Goal: Task Accomplishment & Management: Manage account settings

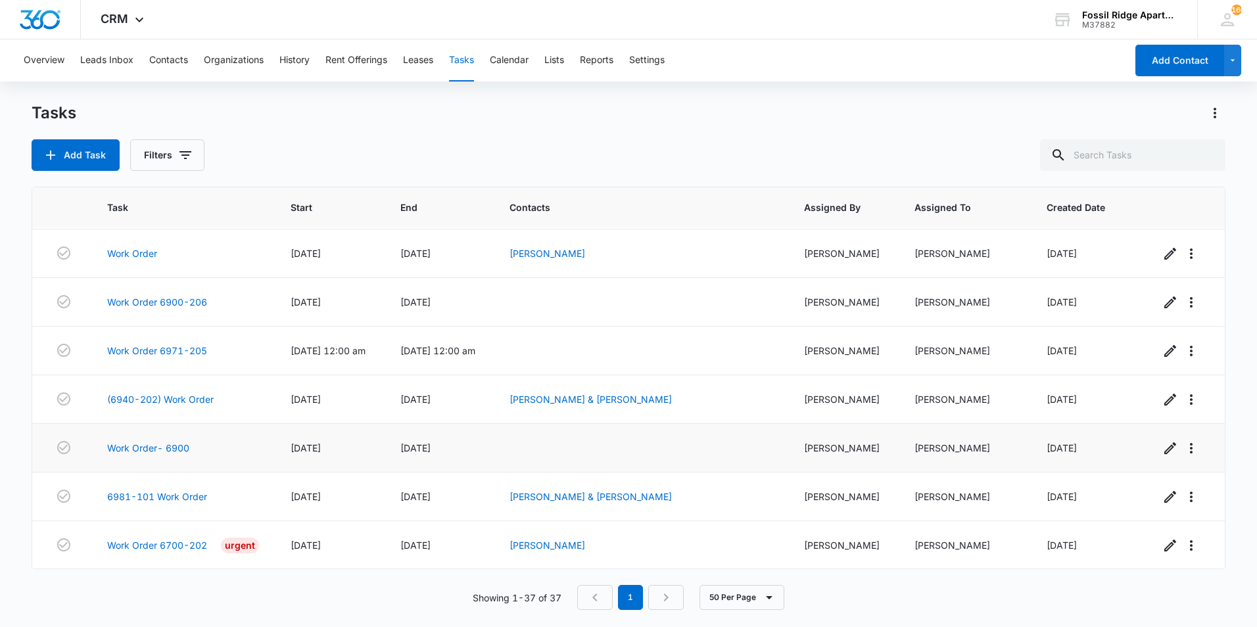
scroll to position [1459, 0]
click at [43, 317] on td at bounding box center [62, 301] width 60 height 49
drag, startPoint x: 69, startPoint y: 188, endPoint x: 76, endPoint y: 187, distance: 6.7
click at [76, 187] on div "Task Start End Contacts Assigned By Assigned To Created Date Work Order 04/02/2…" at bounding box center [629, 378] width 1194 height 383
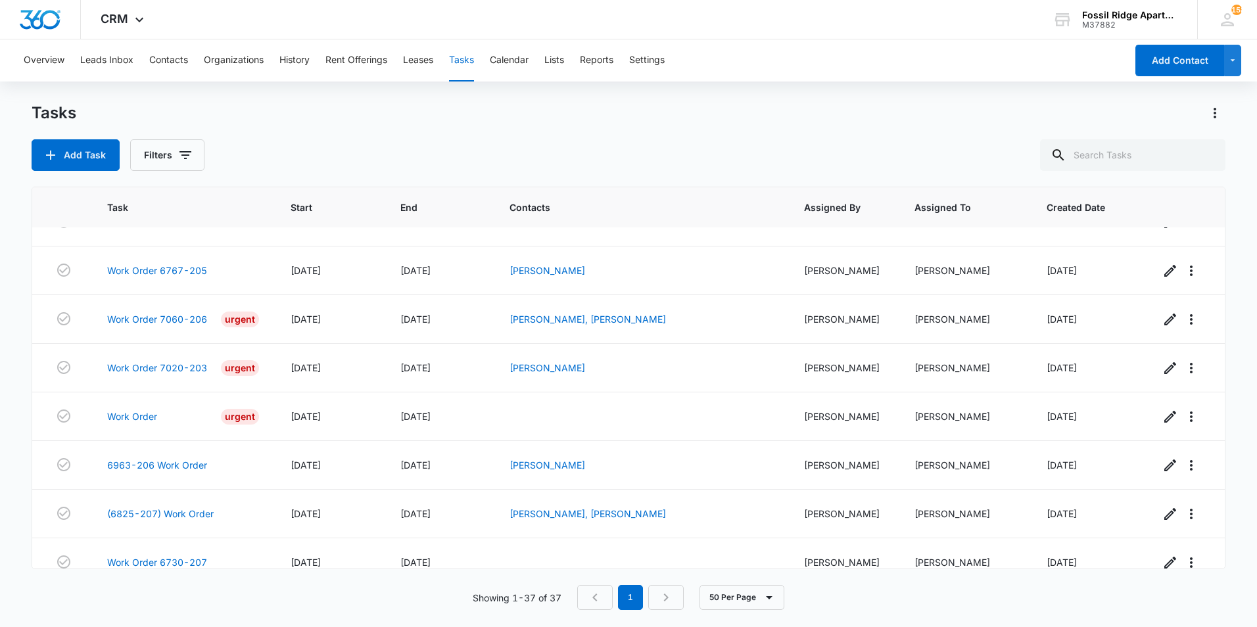
scroll to position [1459, 0]
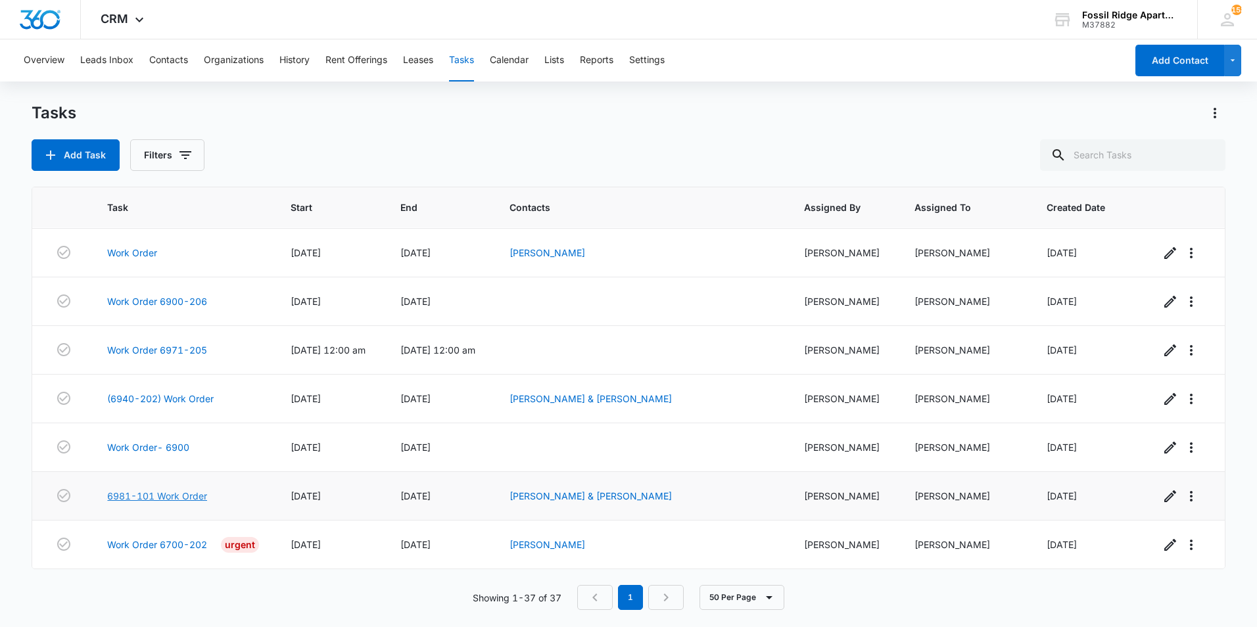
click at [188, 493] on link "6981-101 Work Order" at bounding box center [157, 496] width 100 height 14
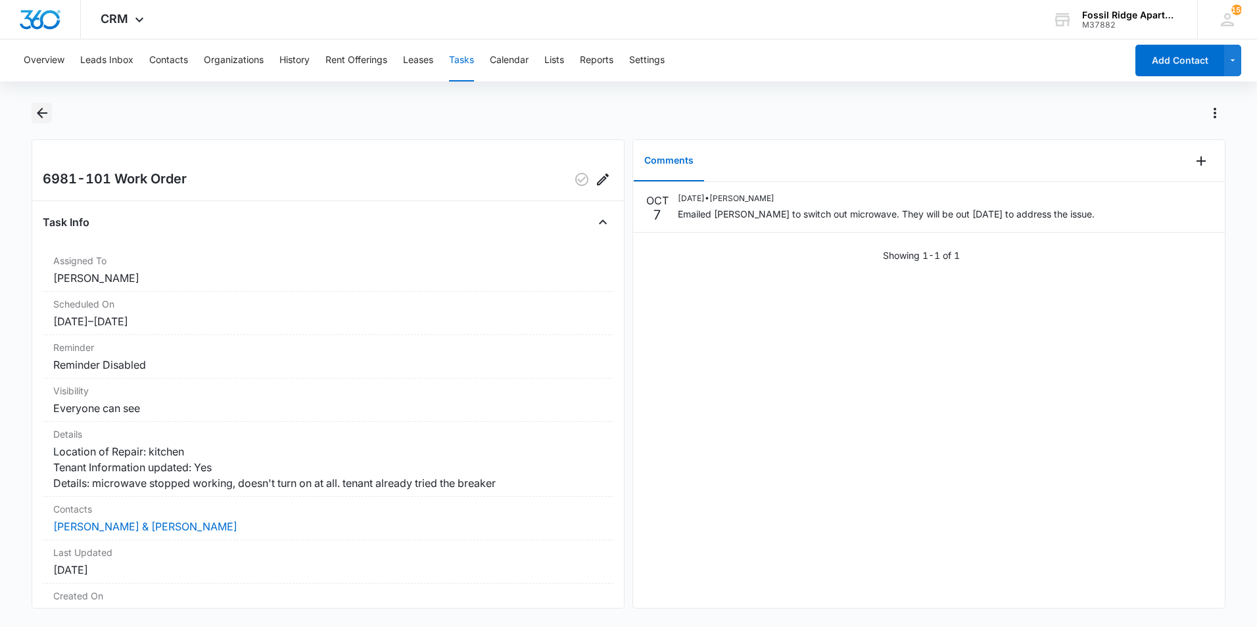
click at [39, 109] on icon "Back" at bounding box center [42, 113] width 16 height 16
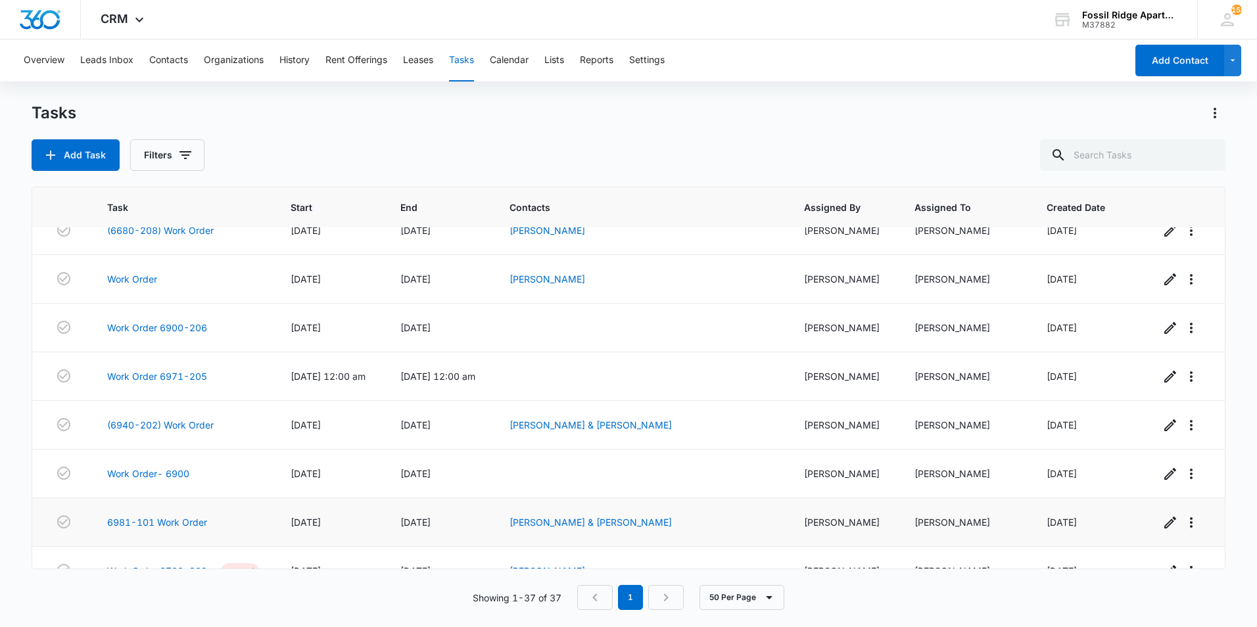
scroll to position [1459, 0]
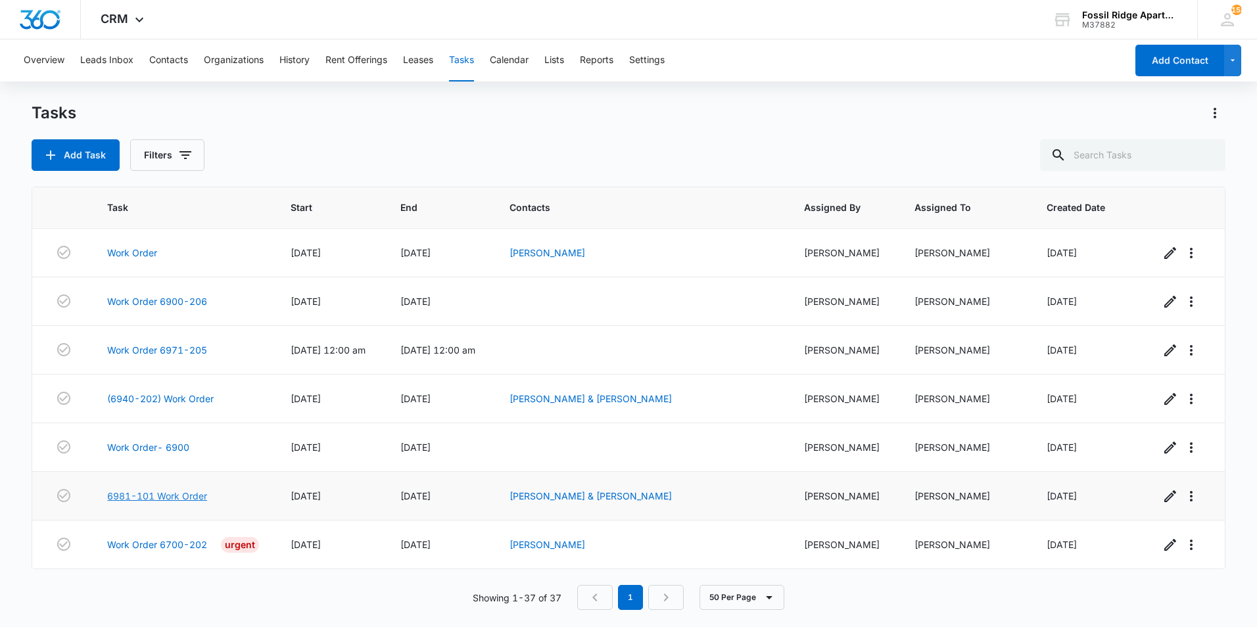
click at [150, 494] on link "6981-101 Work Order" at bounding box center [157, 496] width 100 height 14
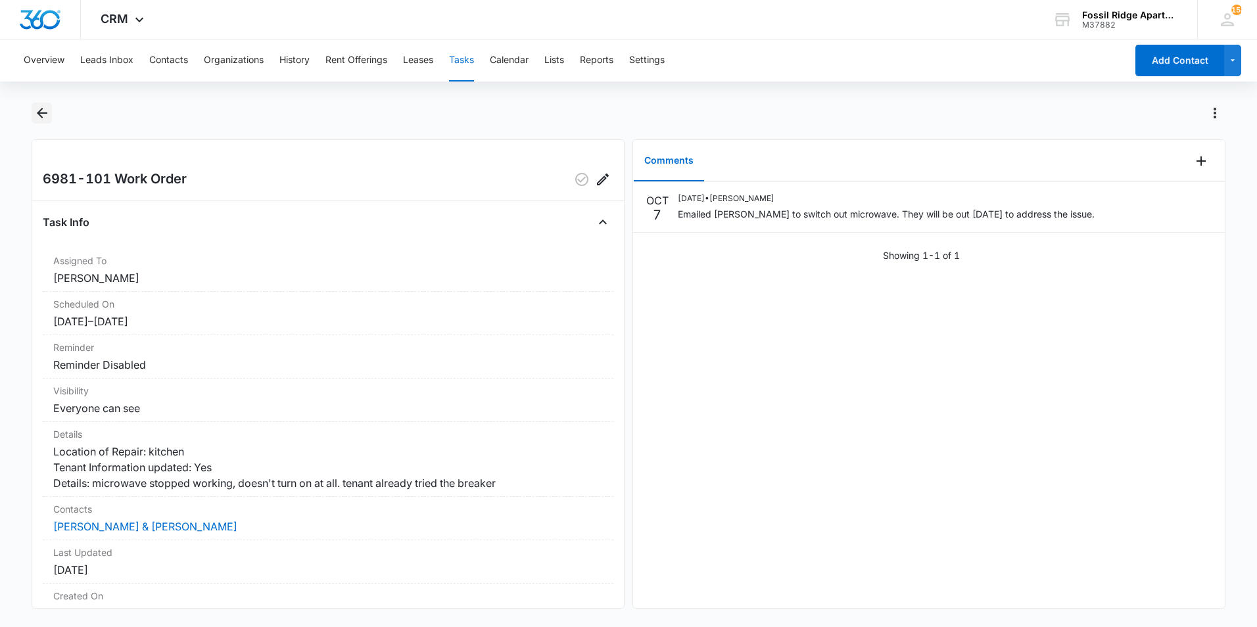
click at [37, 114] on icon "Back" at bounding box center [42, 113] width 16 height 16
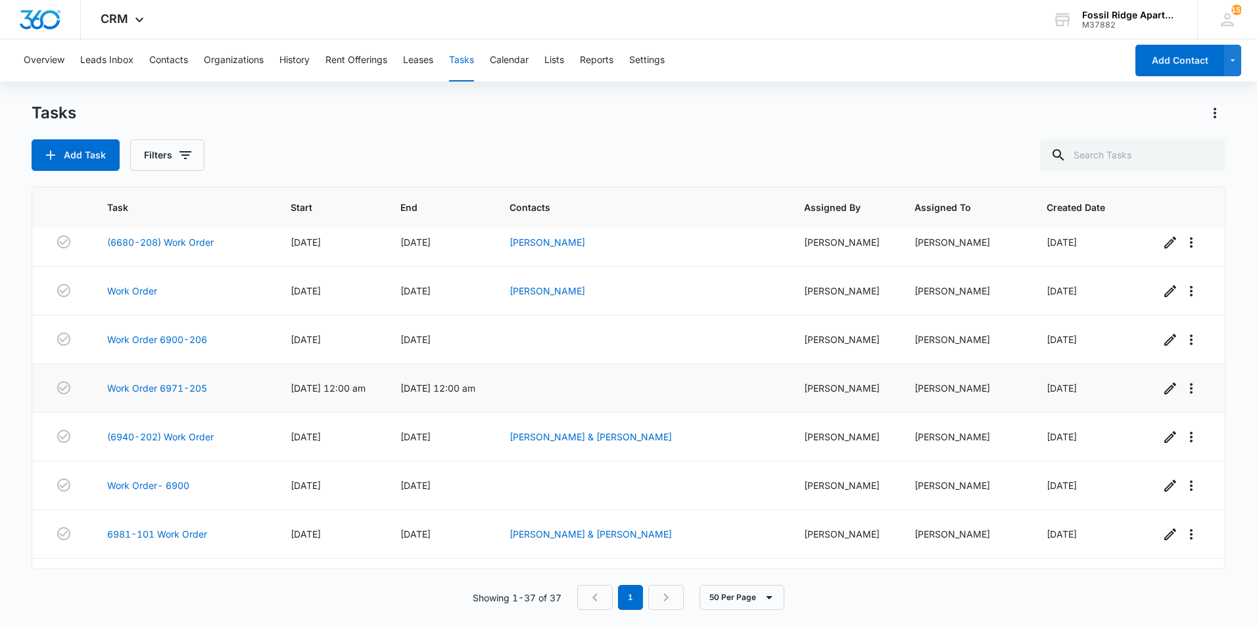
scroll to position [1459, 0]
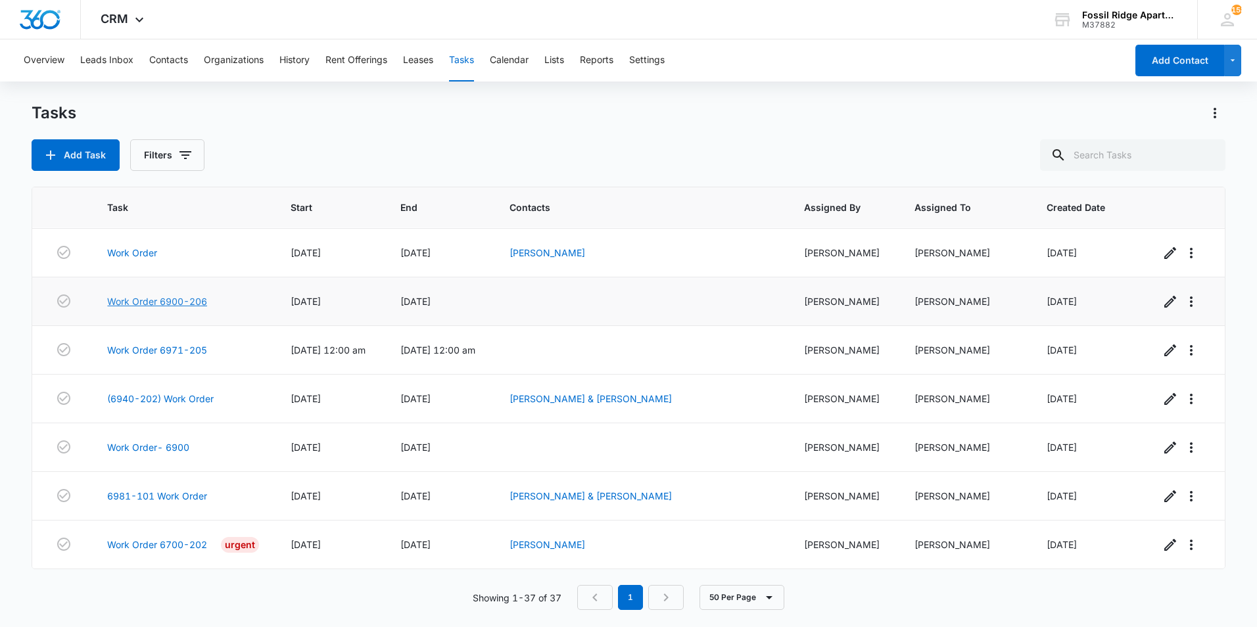
click at [191, 302] on link "Work Order 6900-206" at bounding box center [157, 301] width 100 height 14
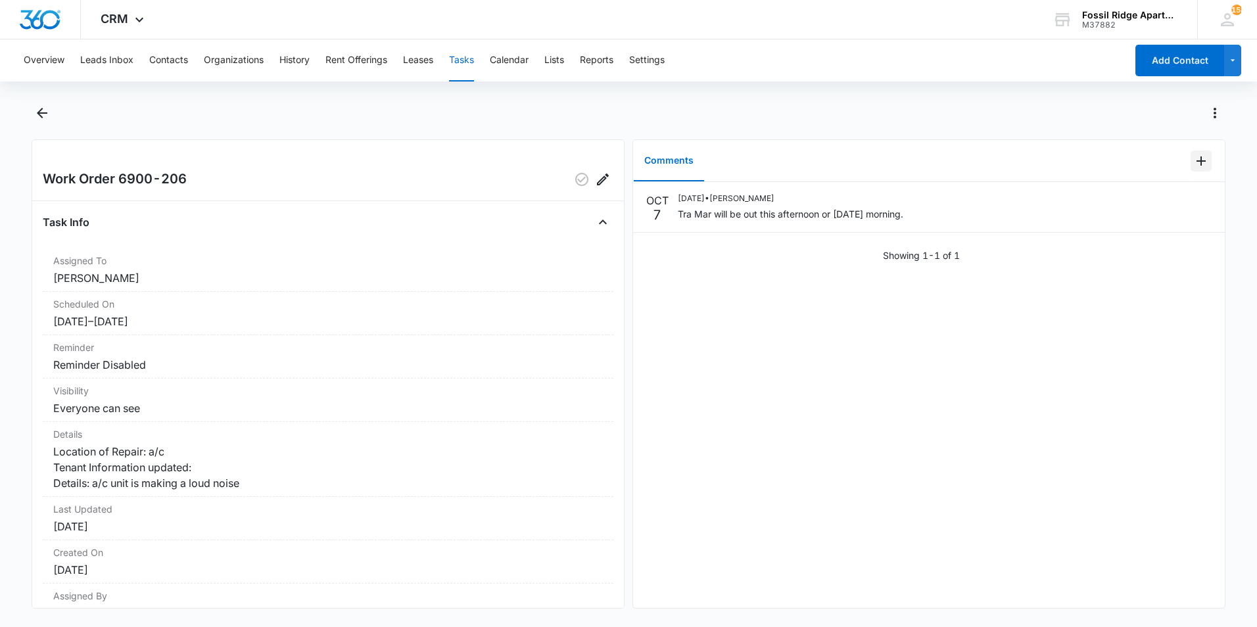
click at [1193, 167] on icon "Add Comment" at bounding box center [1201, 161] width 16 height 16
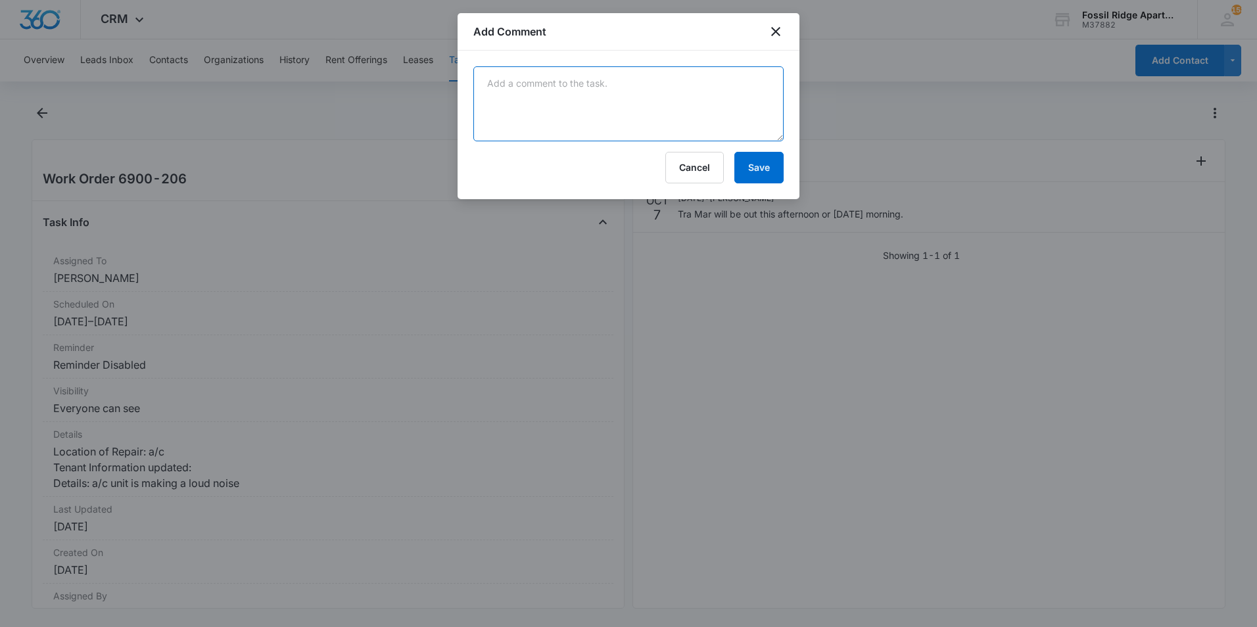
click at [666, 103] on textarea at bounding box center [628, 103] width 310 height 75
click at [657, 95] on textarea at bounding box center [628, 103] width 310 height 75
type textarea "t"
type textarea "Tra Mar fixed the issue and got the A/C to be as quiet as possible."
click at [766, 167] on button "Save" at bounding box center [758, 168] width 49 height 32
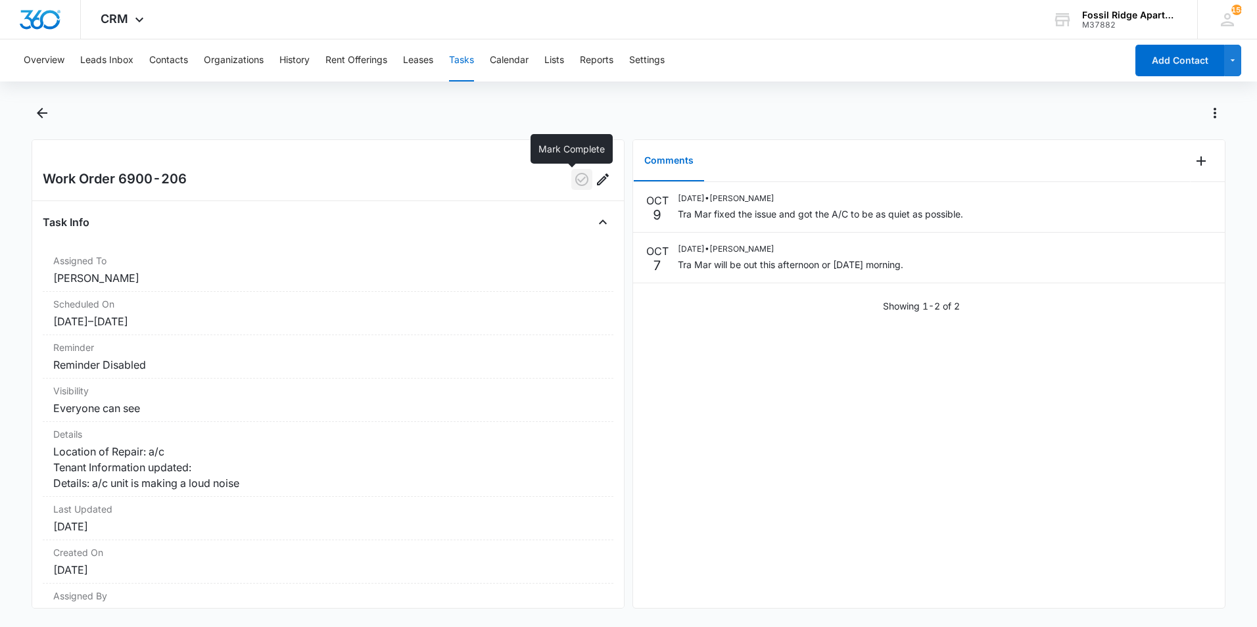
click at [575, 178] on icon "button" at bounding box center [581, 179] width 13 height 13
click at [37, 108] on icon "Back" at bounding box center [42, 113] width 16 height 16
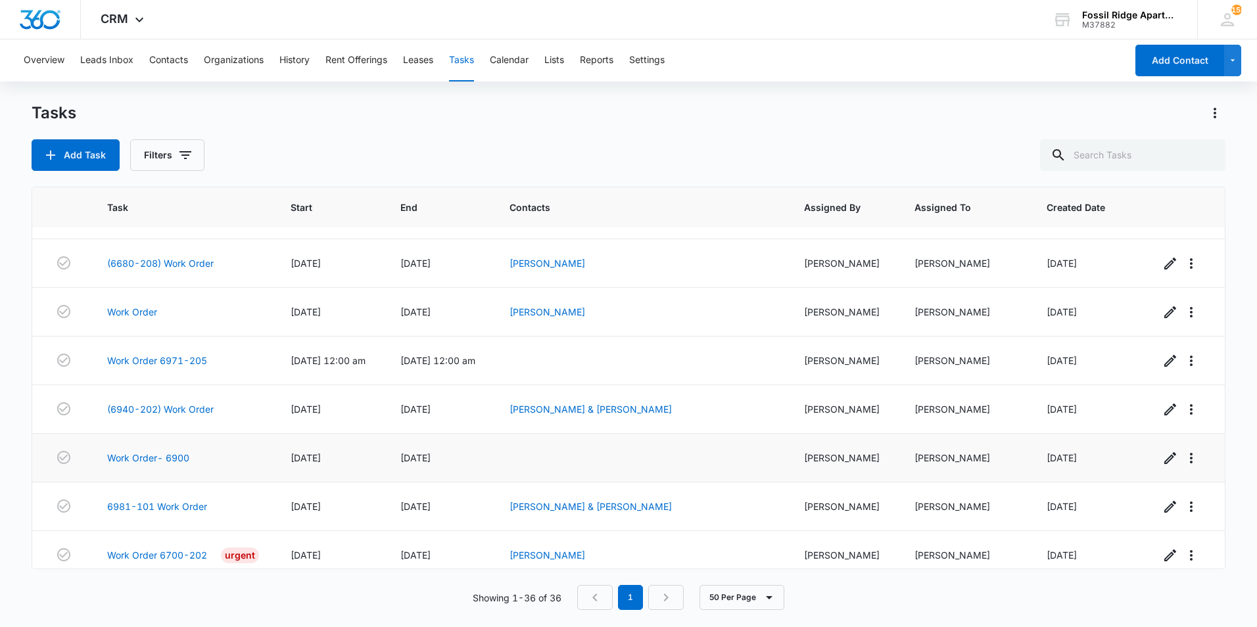
scroll to position [1410, 0]
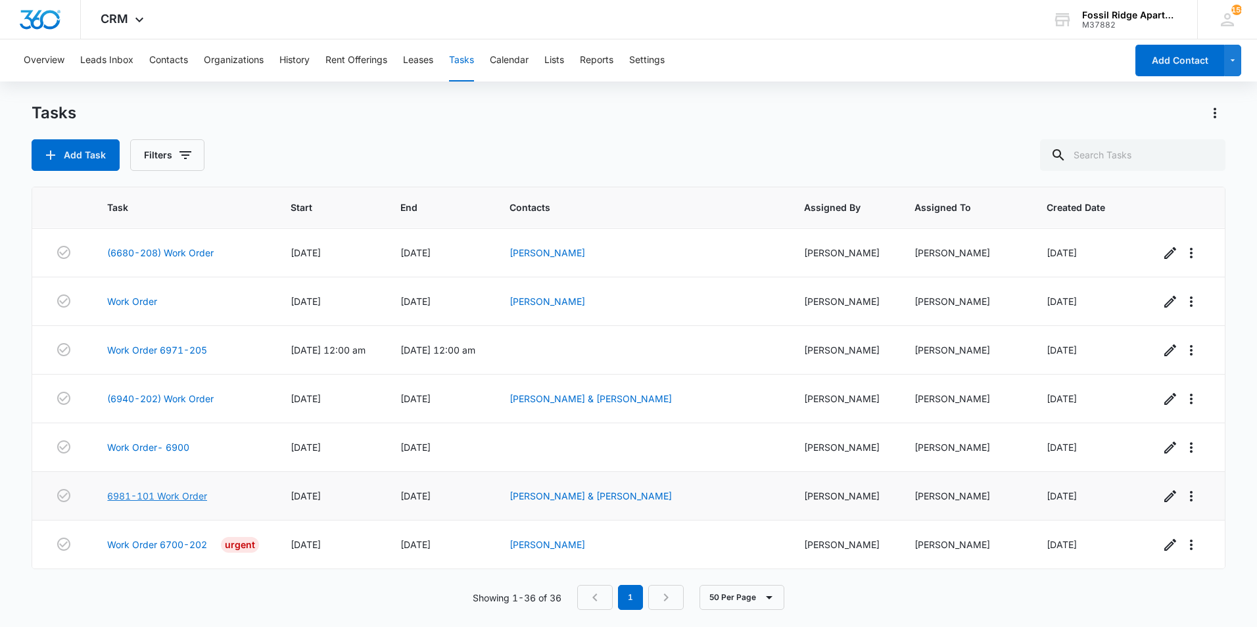
click at [165, 496] on link "6981-101 Work Order" at bounding box center [157, 496] width 100 height 14
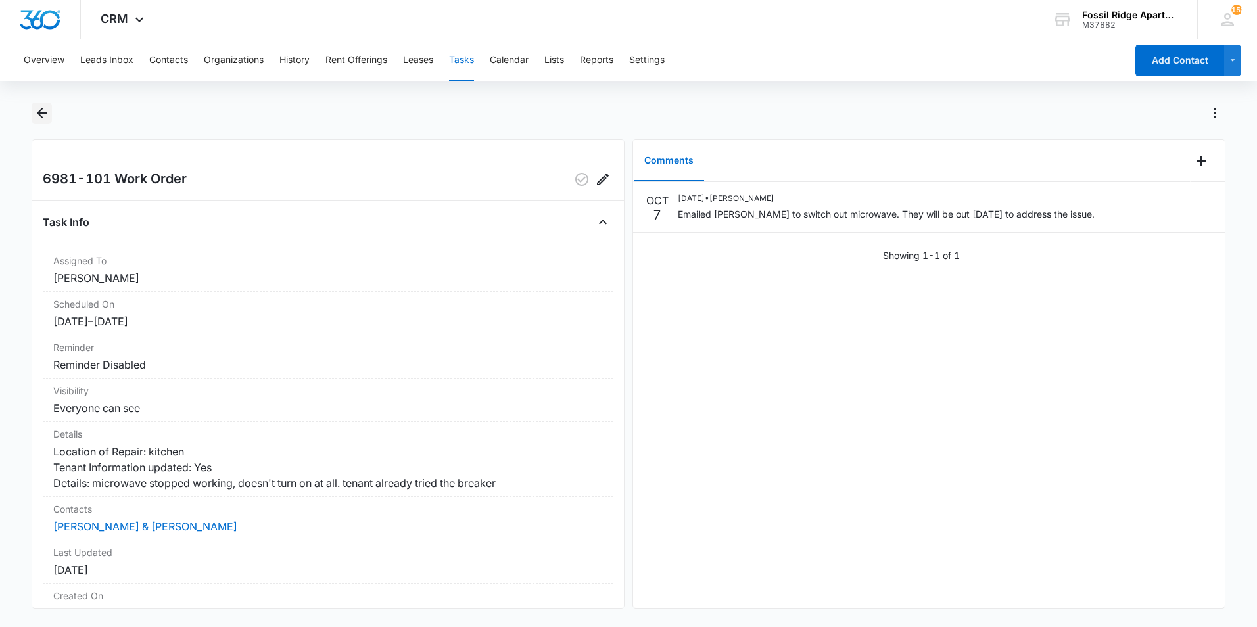
click at [42, 112] on icon "Back" at bounding box center [42, 113] width 16 height 16
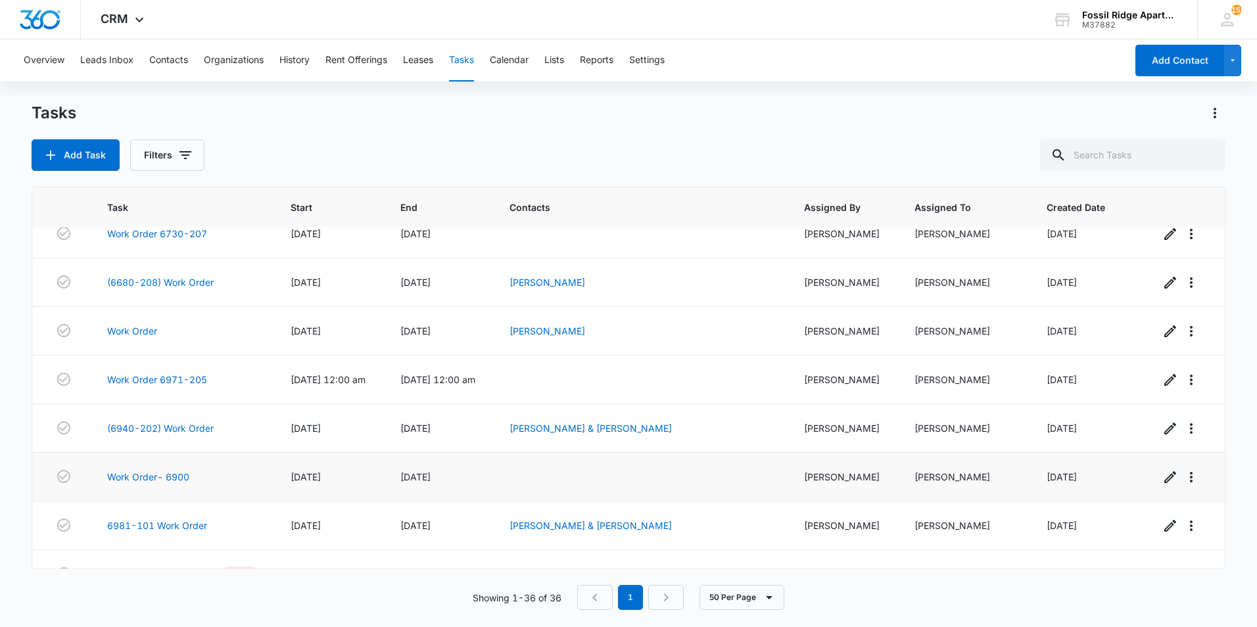
scroll to position [1410, 0]
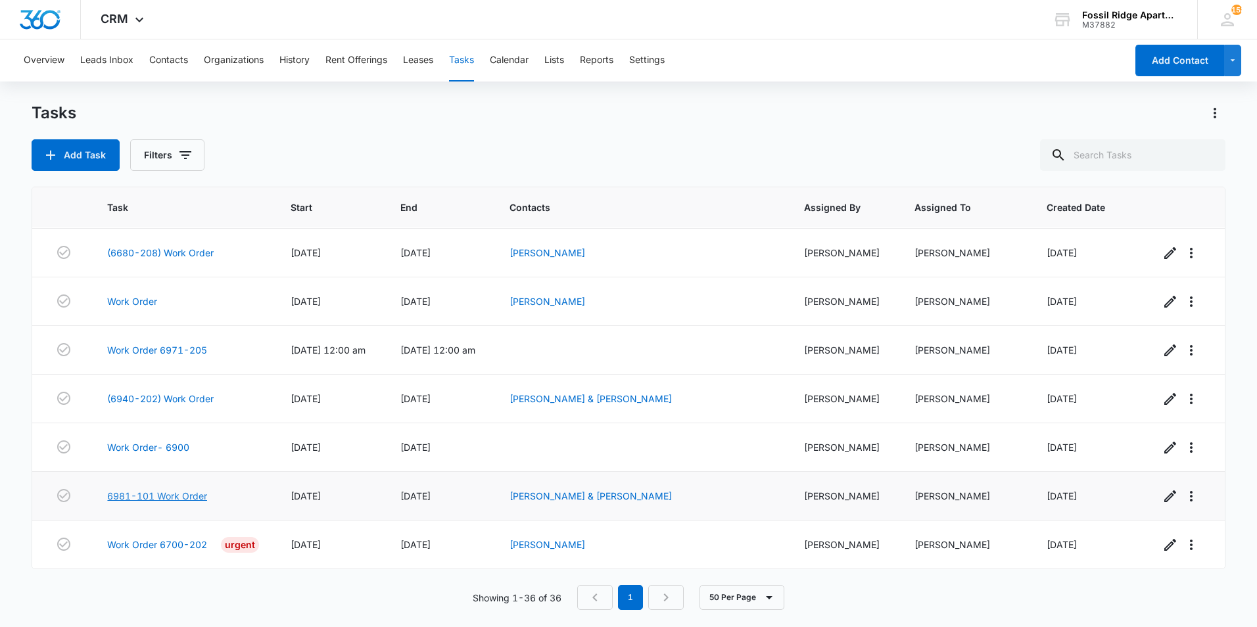
click at [172, 490] on link "6981-101 Work Order" at bounding box center [157, 496] width 100 height 14
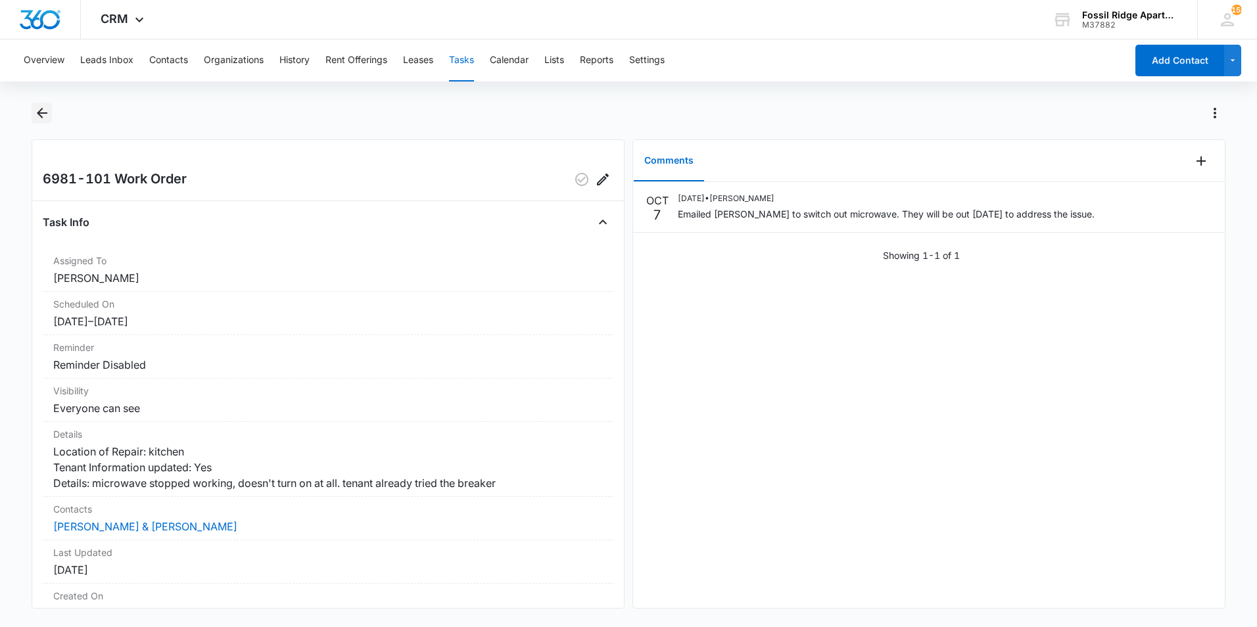
click at [41, 110] on icon "Back" at bounding box center [42, 113] width 11 height 11
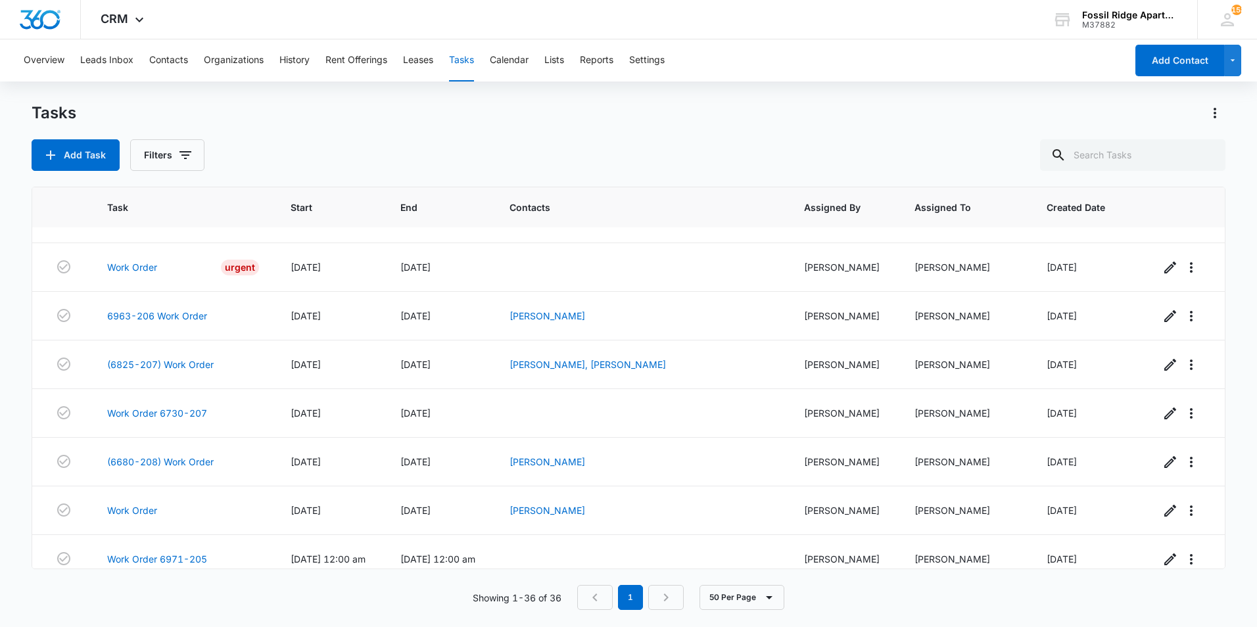
scroll to position [1410, 0]
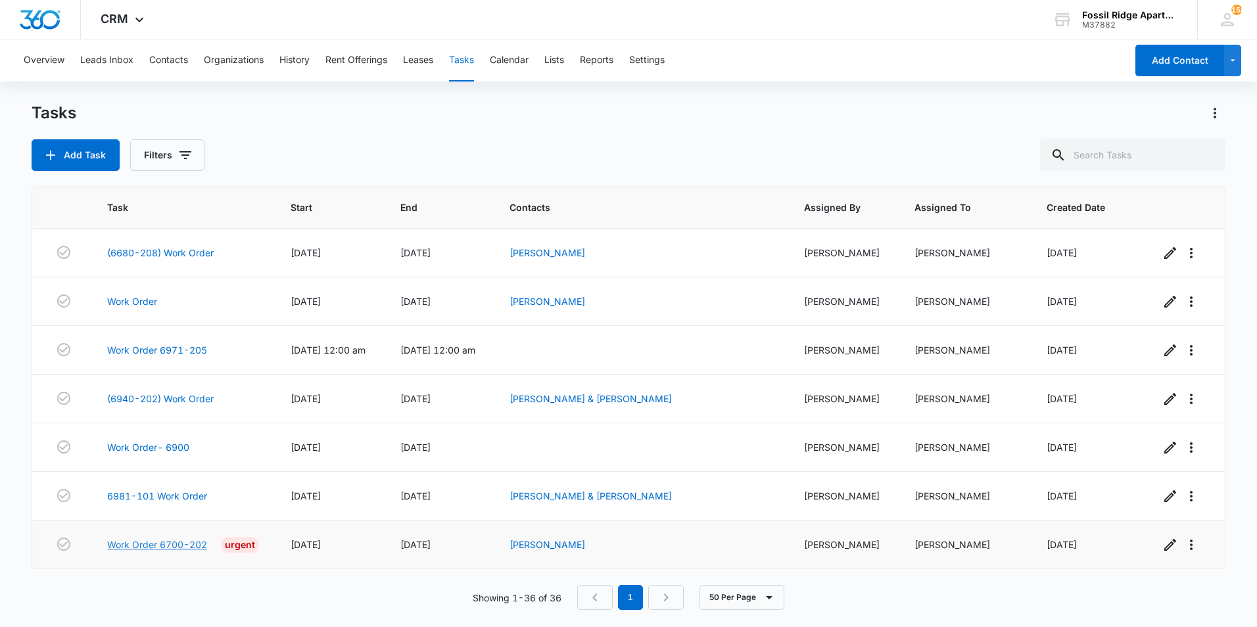
click at [141, 548] on link "Work Order 6700-202" at bounding box center [157, 545] width 100 height 14
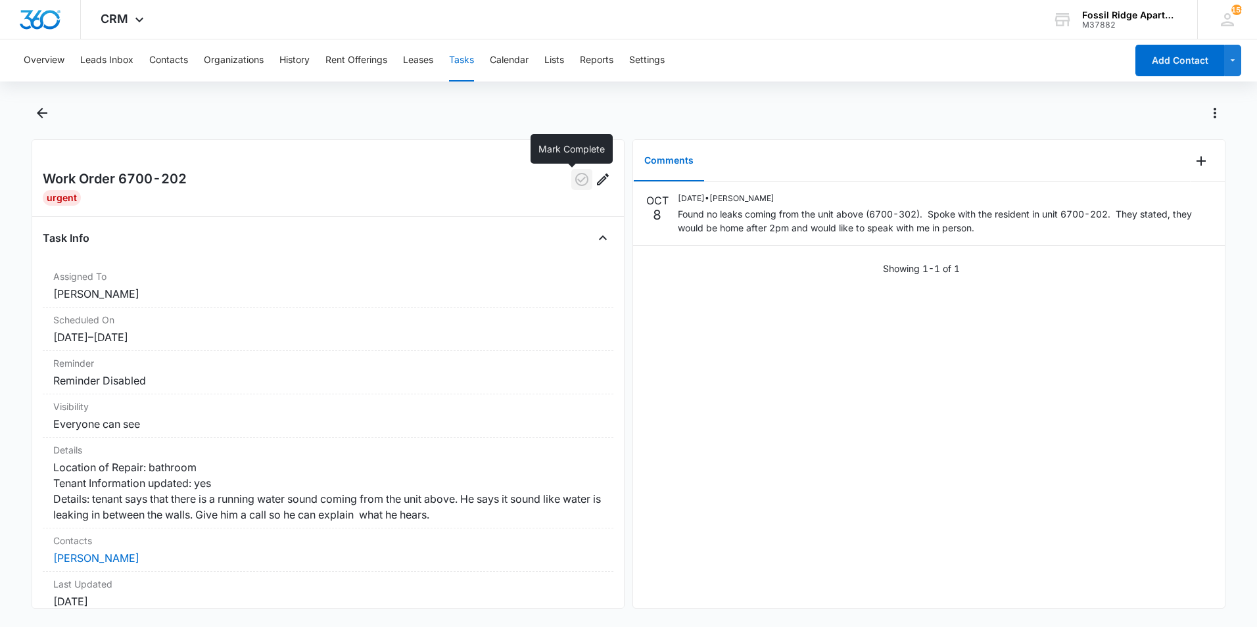
click at [574, 186] on icon "button" at bounding box center [582, 180] width 16 height 16
click at [37, 116] on icon "Back" at bounding box center [42, 113] width 16 height 16
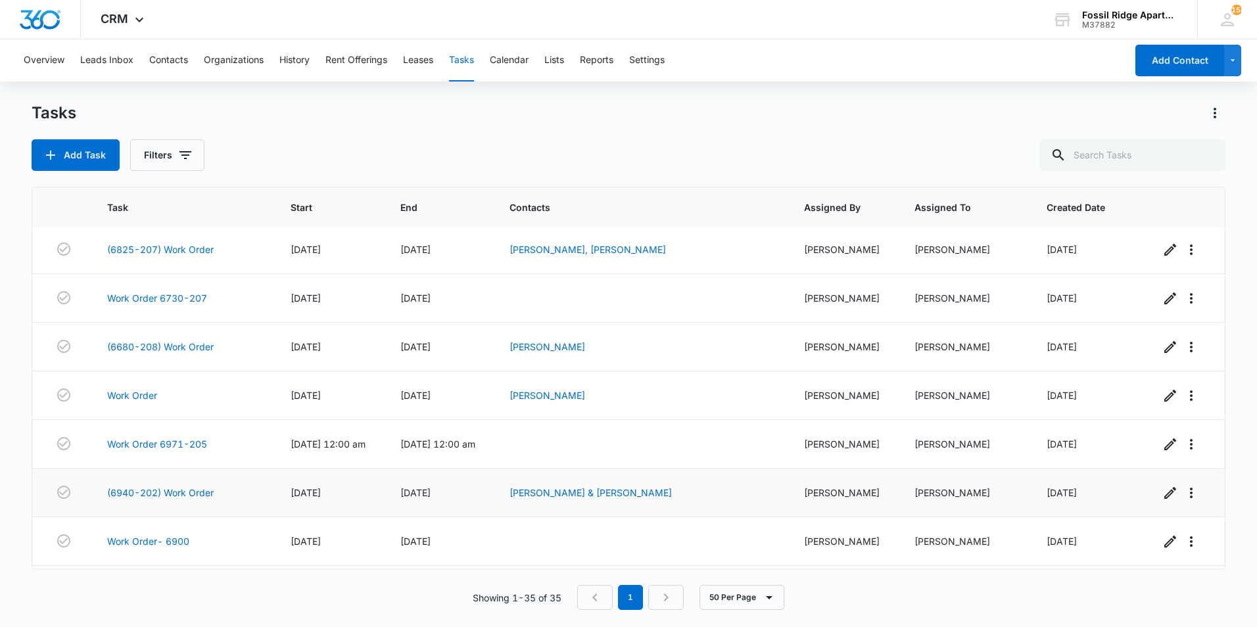
scroll to position [1361, 0]
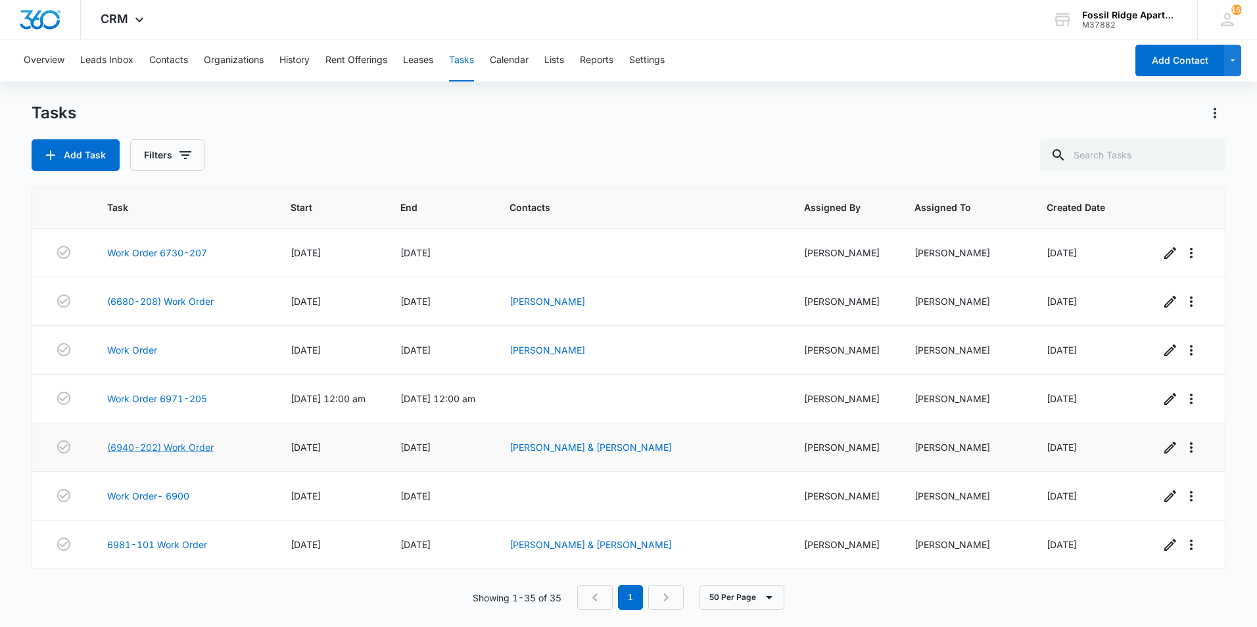
click at [187, 444] on link "(6940-202) Work Order" at bounding box center [160, 447] width 106 height 14
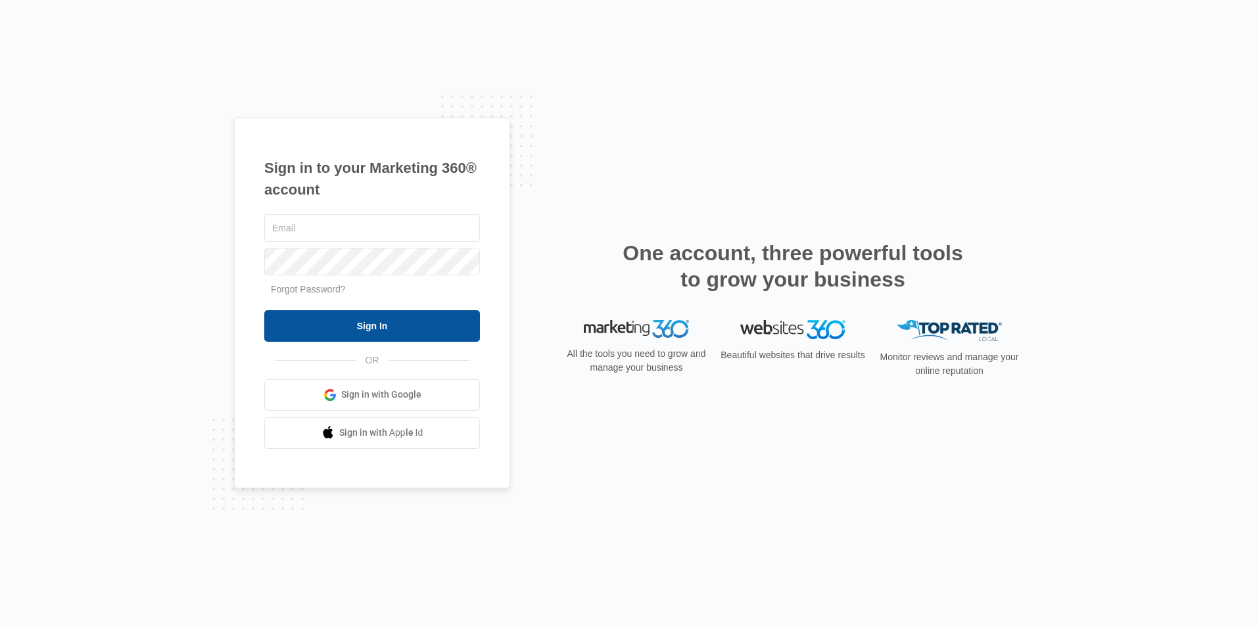
type input "[EMAIL_ADDRESS][DOMAIN_NAME]"
click at [344, 320] on input "Sign In" at bounding box center [372, 326] width 216 height 32
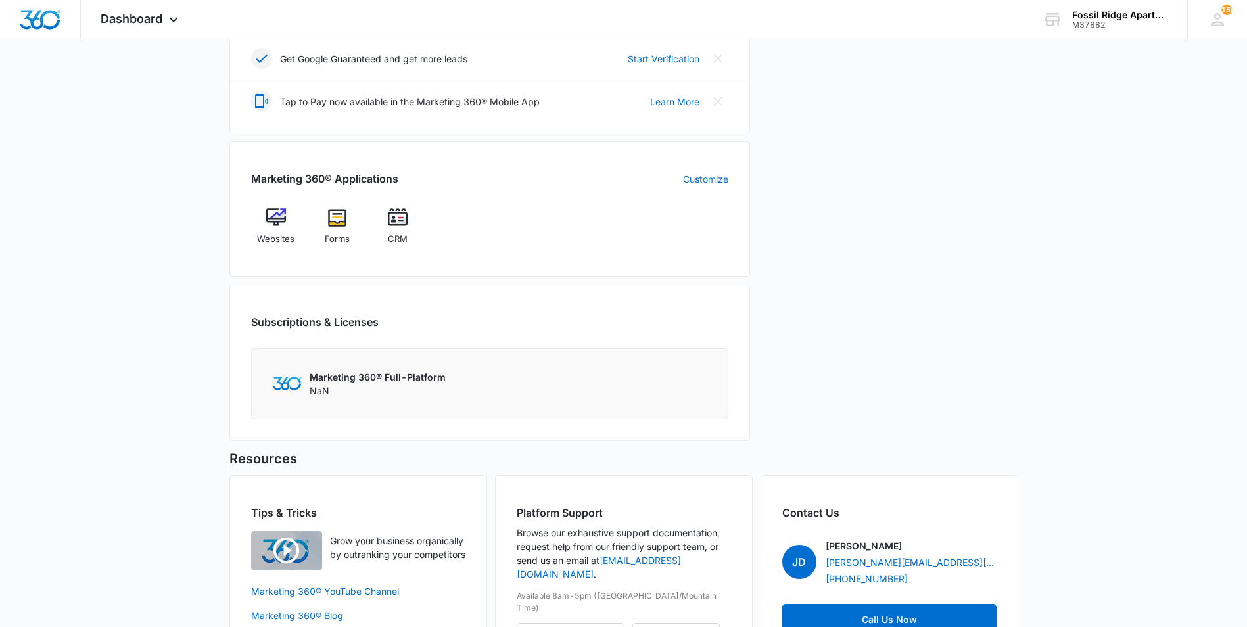
scroll to position [408, 0]
click at [404, 230] on div "CRM" at bounding box center [398, 231] width 51 height 47
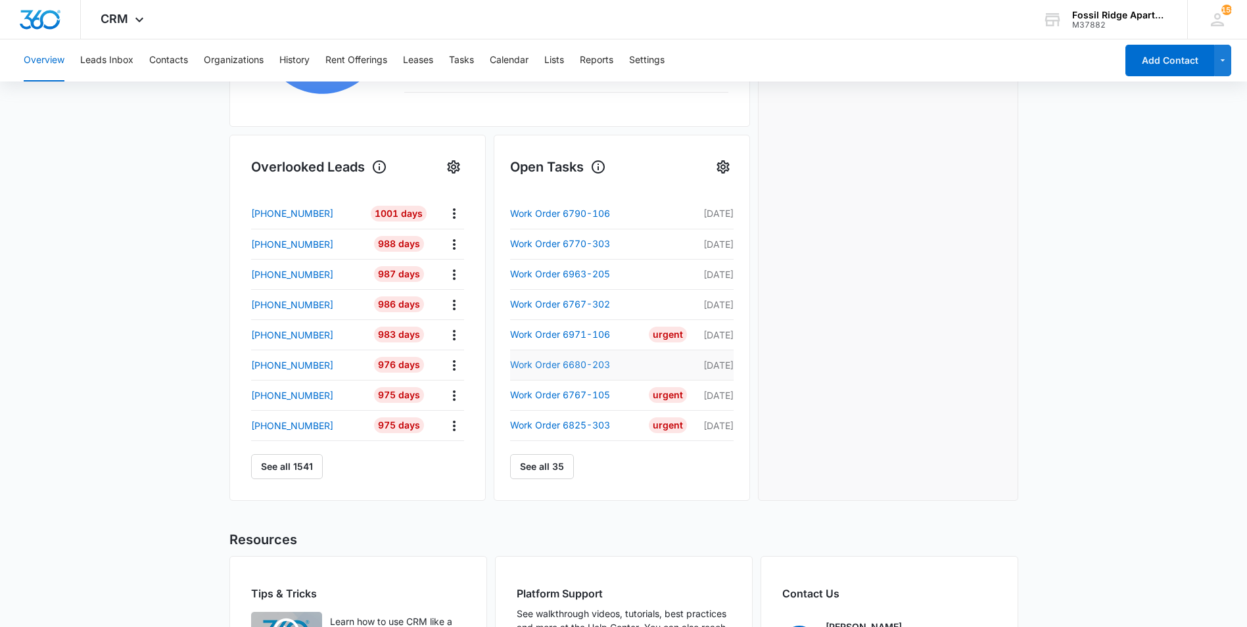
scroll to position [506, 0]
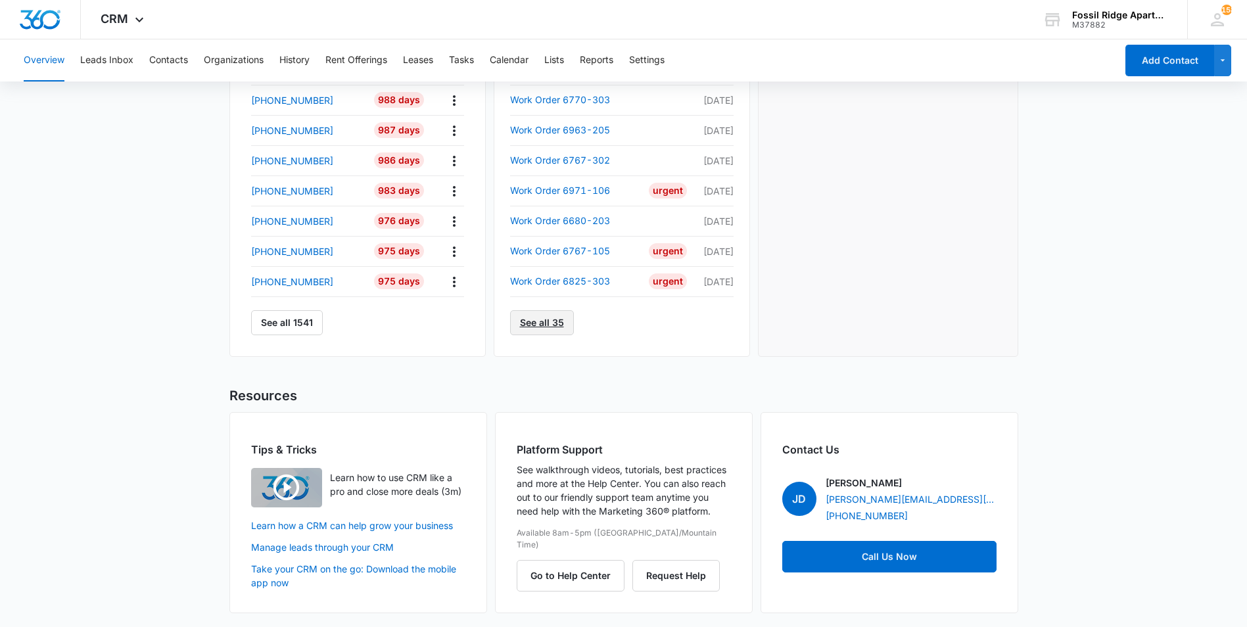
click at [548, 328] on link "See all 35" at bounding box center [542, 322] width 64 height 25
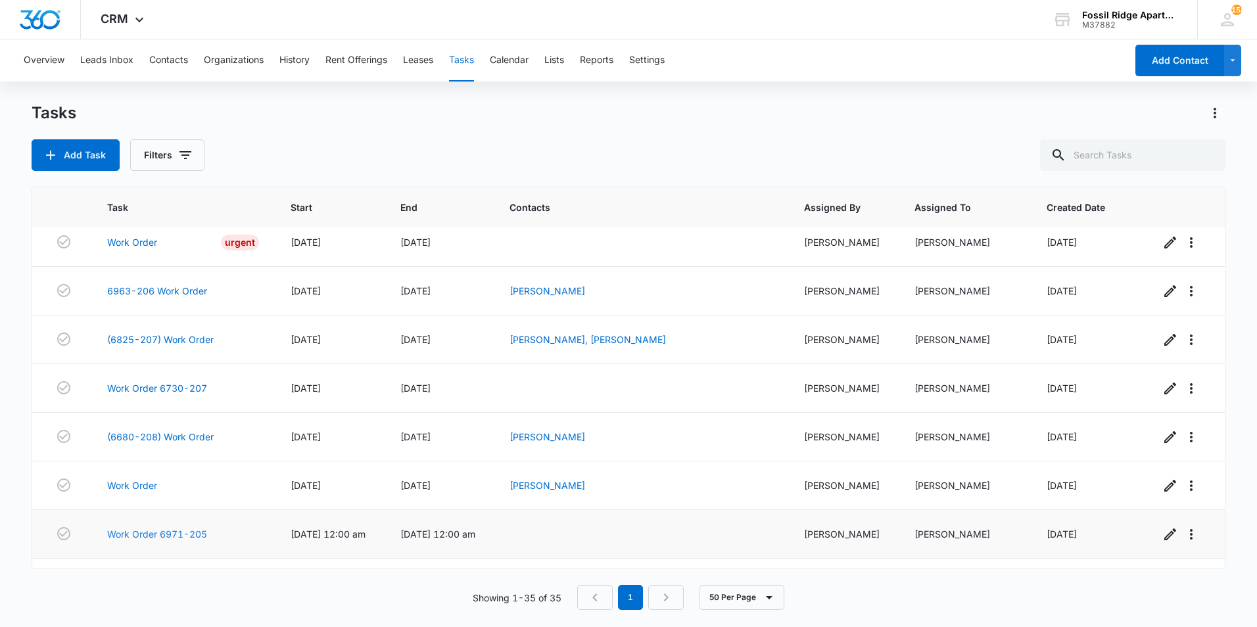
scroll to position [1361, 0]
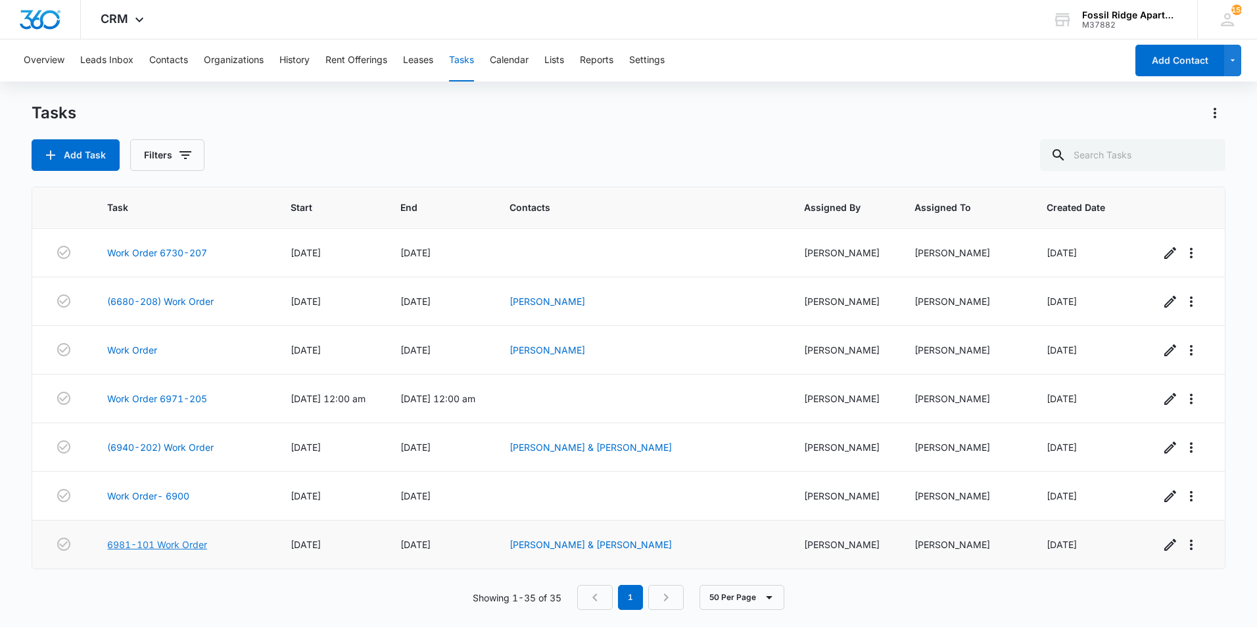
click at [139, 540] on link "6981-101 Work Order" at bounding box center [157, 545] width 100 height 14
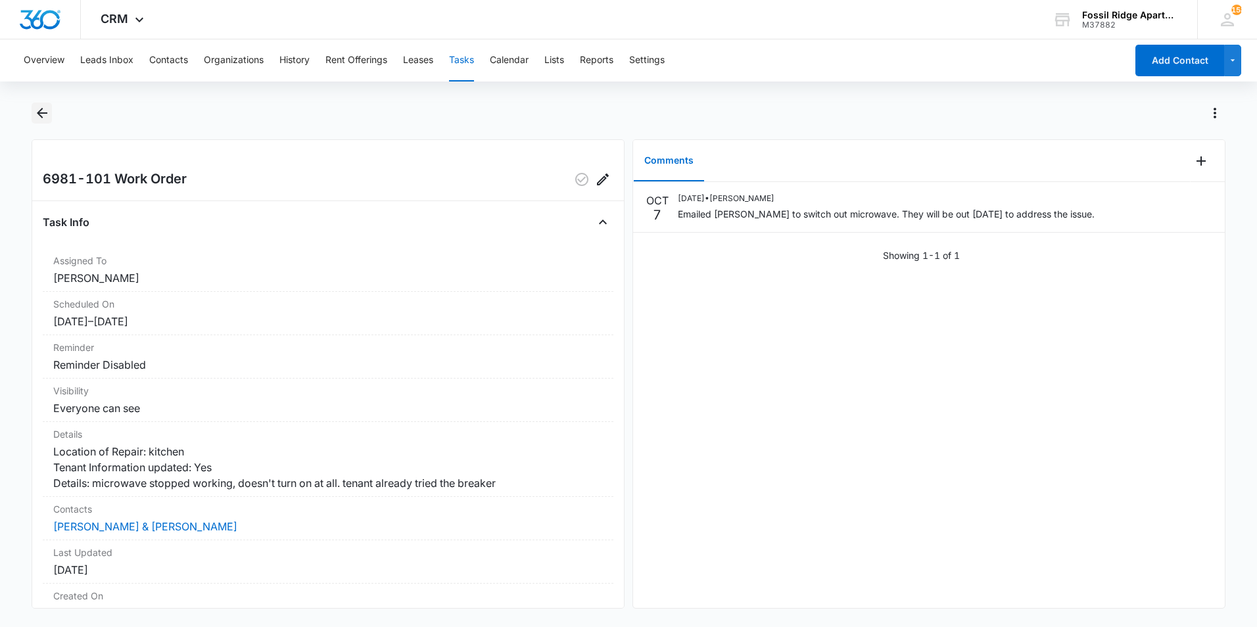
click at [33, 113] on button "Back" at bounding box center [42, 113] width 20 height 21
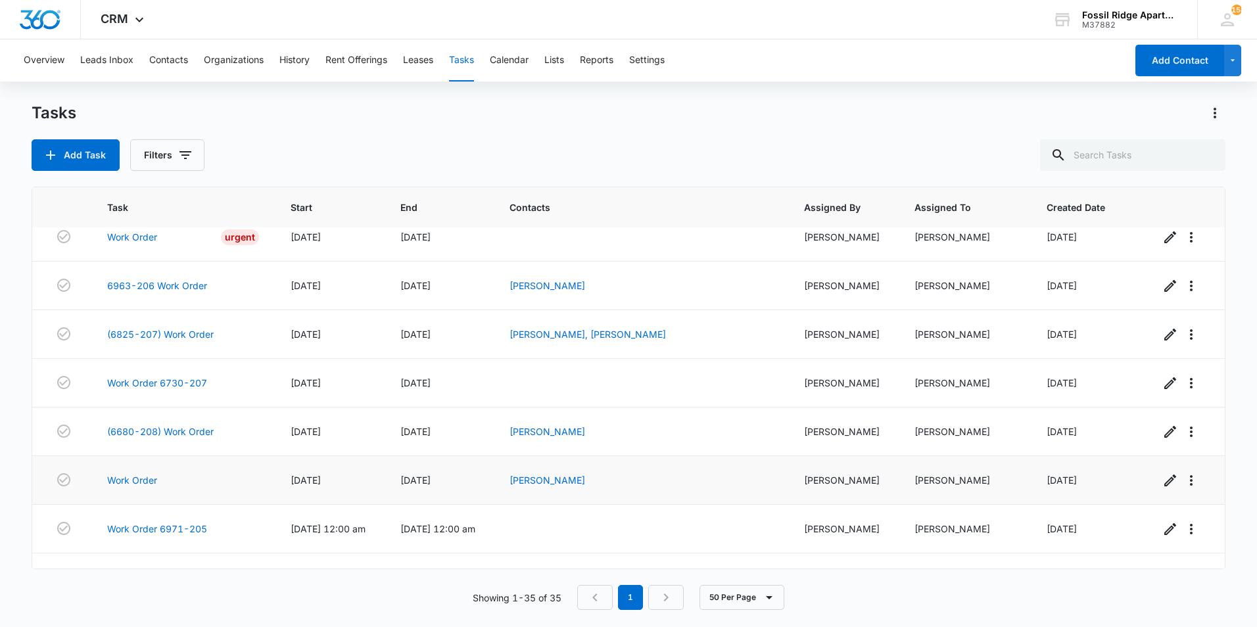
scroll to position [1361, 0]
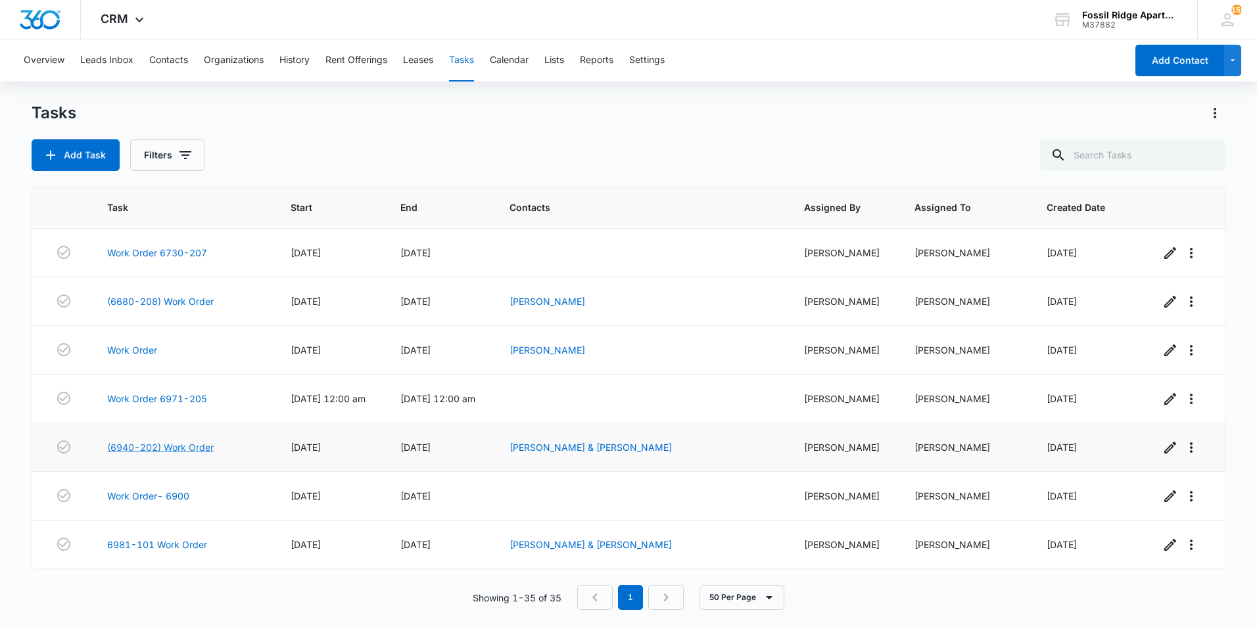
click at [168, 442] on link "(6940-202) Work Order" at bounding box center [160, 447] width 106 height 14
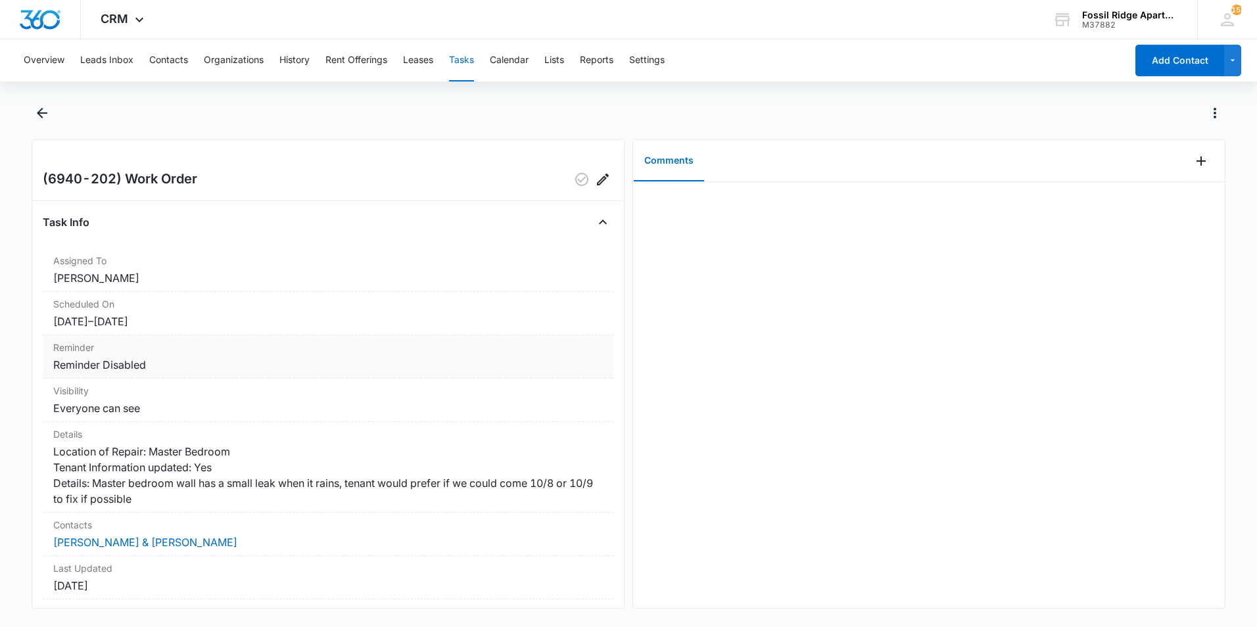
click at [316, 358] on dd "Reminder Disabled" at bounding box center [327, 365] width 549 height 16
click at [41, 111] on icon "Back" at bounding box center [42, 113] width 16 height 16
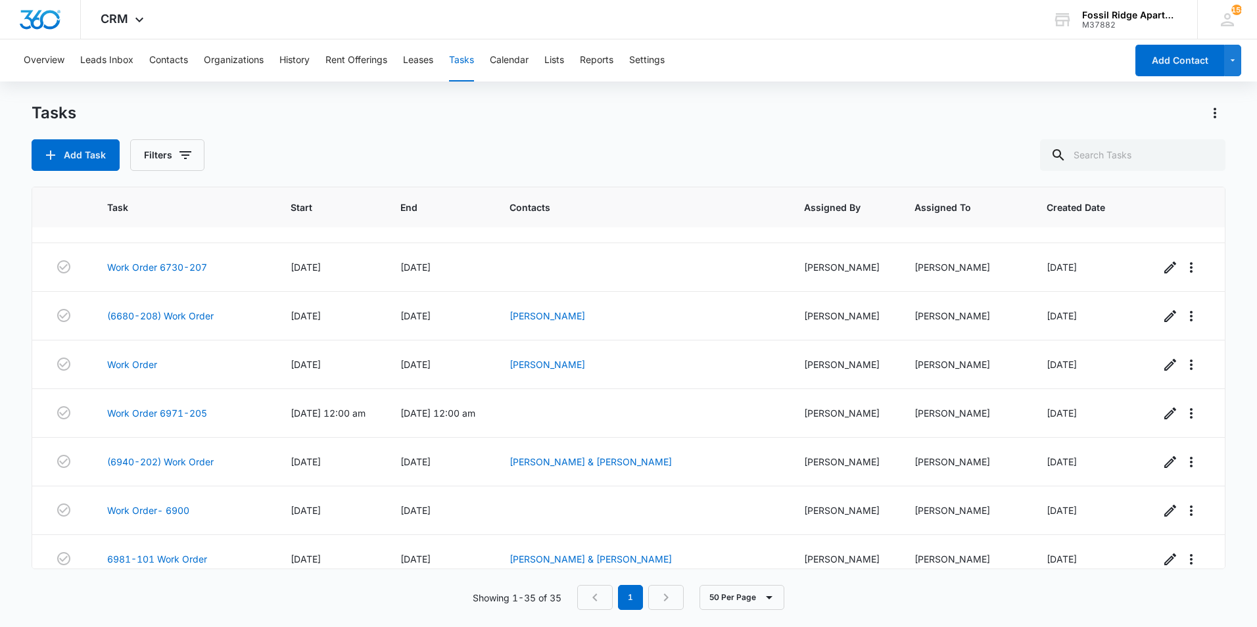
scroll to position [1361, 0]
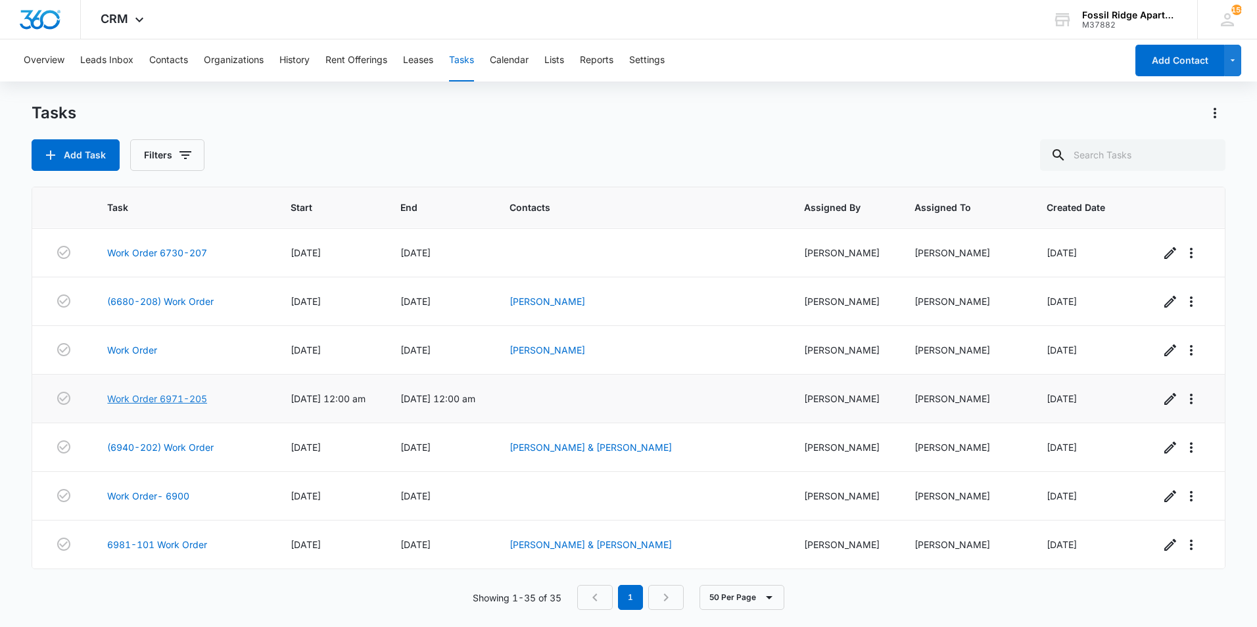
click at [170, 400] on link "Work Order 6971-205" at bounding box center [157, 399] width 100 height 14
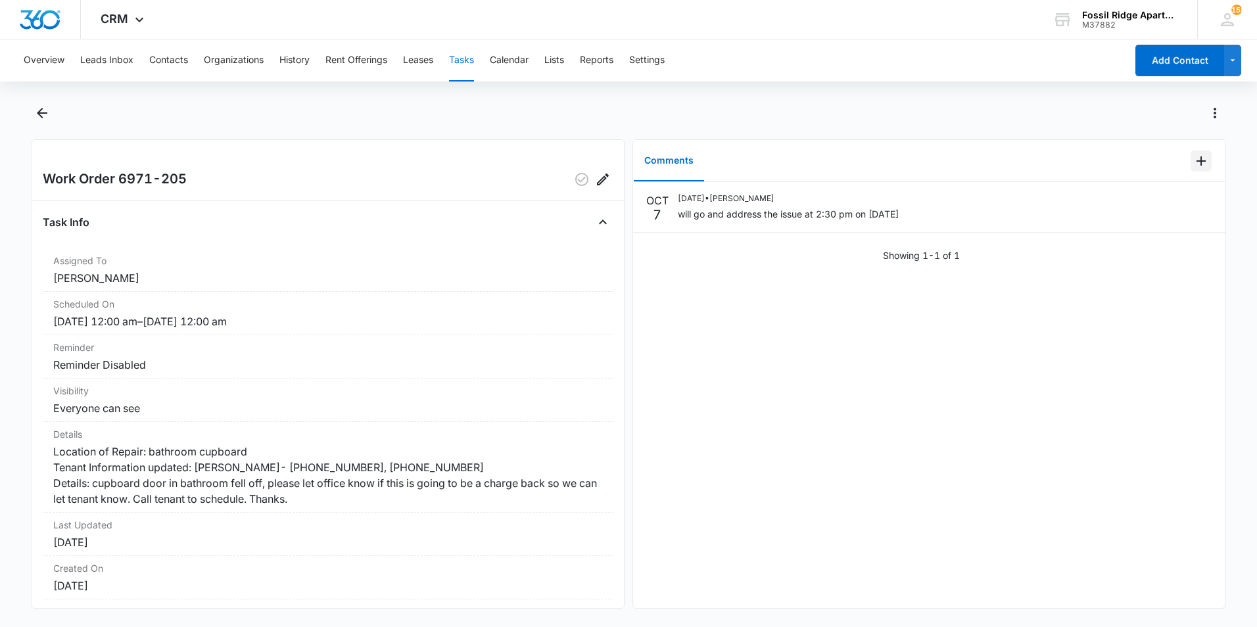
click at [1193, 163] on icon "Add Comment" at bounding box center [1201, 161] width 16 height 16
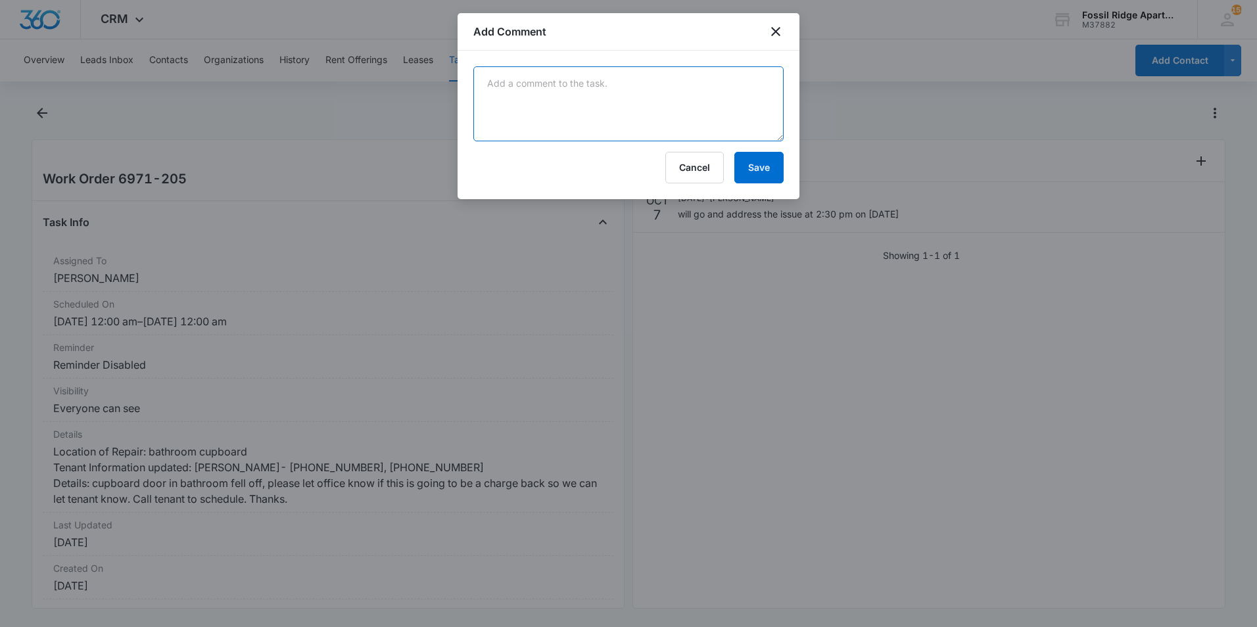
click at [624, 120] on textarea at bounding box center [628, 103] width 310 height 75
type textarea "Waiting on the price of the door."
click at [755, 160] on button "Save" at bounding box center [758, 168] width 49 height 32
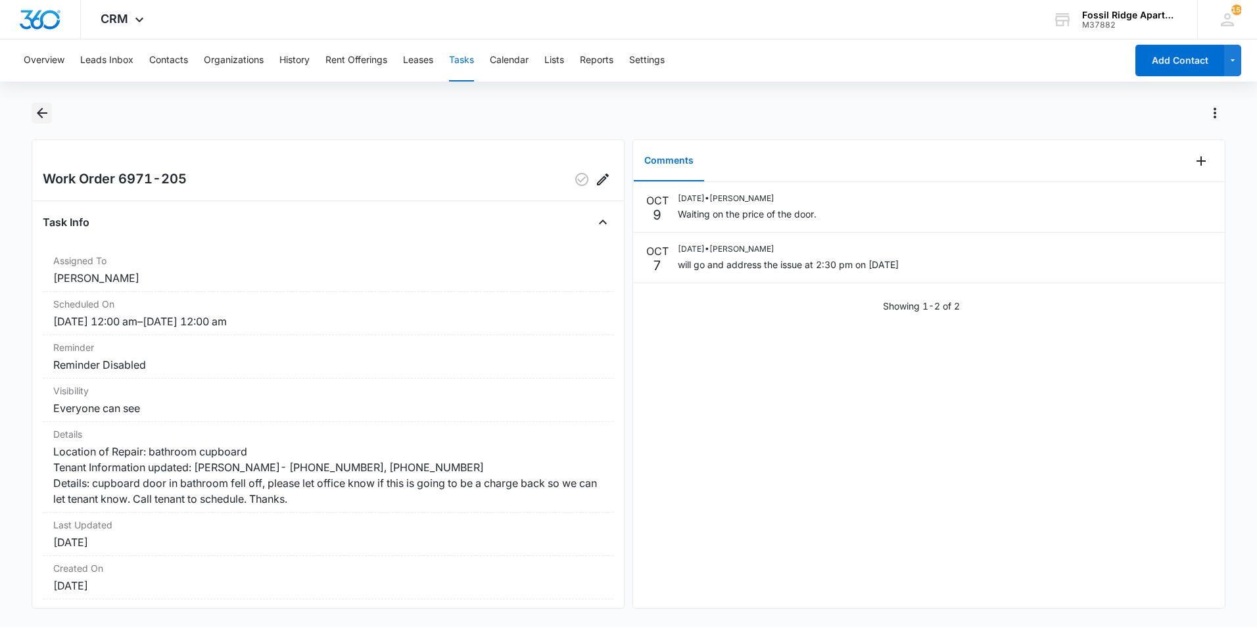
click at [49, 116] on icon "Back" at bounding box center [42, 113] width 16 height 16
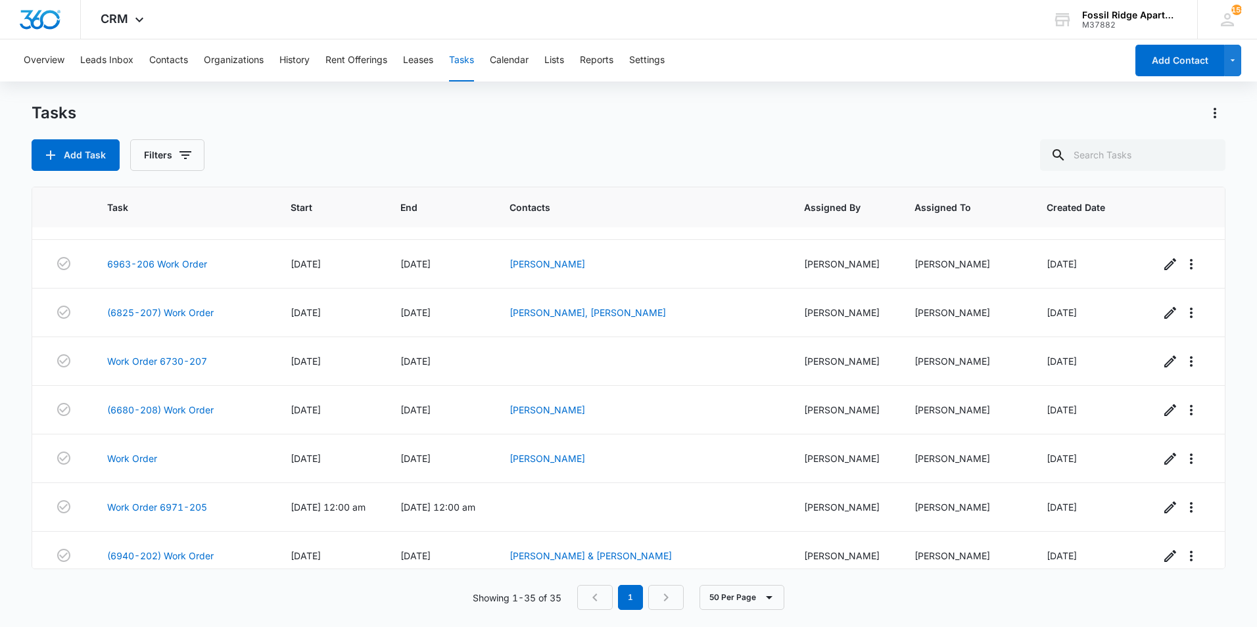
scroll to position [1361, 0]
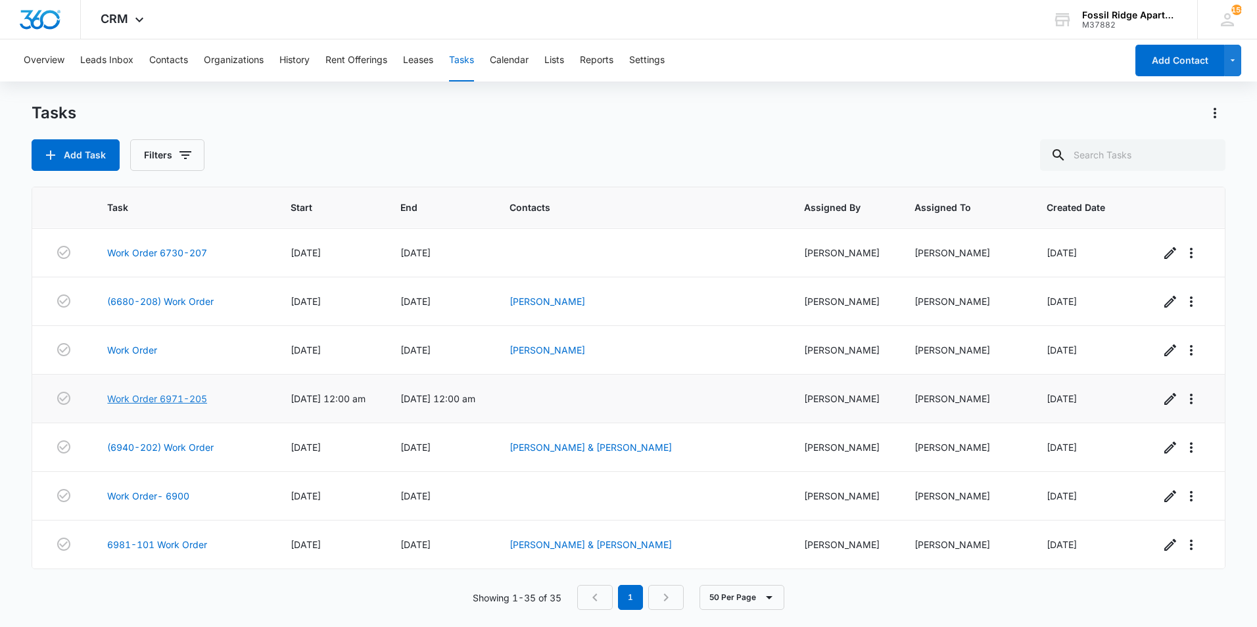
click at [199, 400] on link "Work Order 6971-205" at bounding box center [157, 399] width 100 height 14
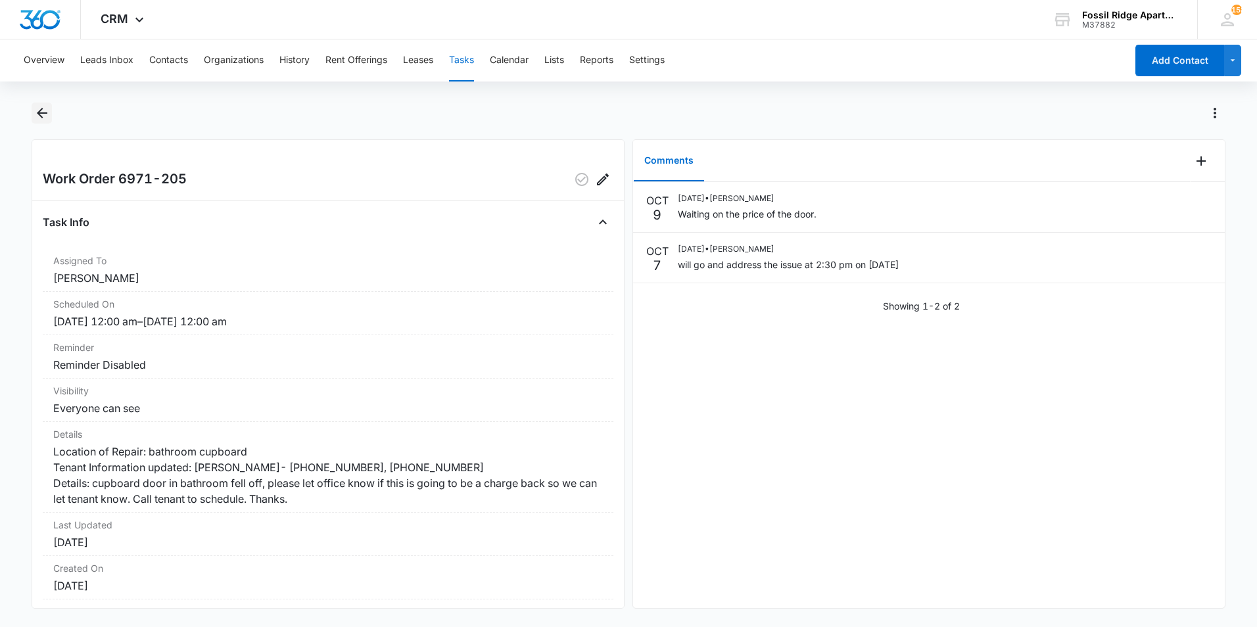
click at [47, 114] on icon "Back" at bounding box center [42, 113] width 16 height 16
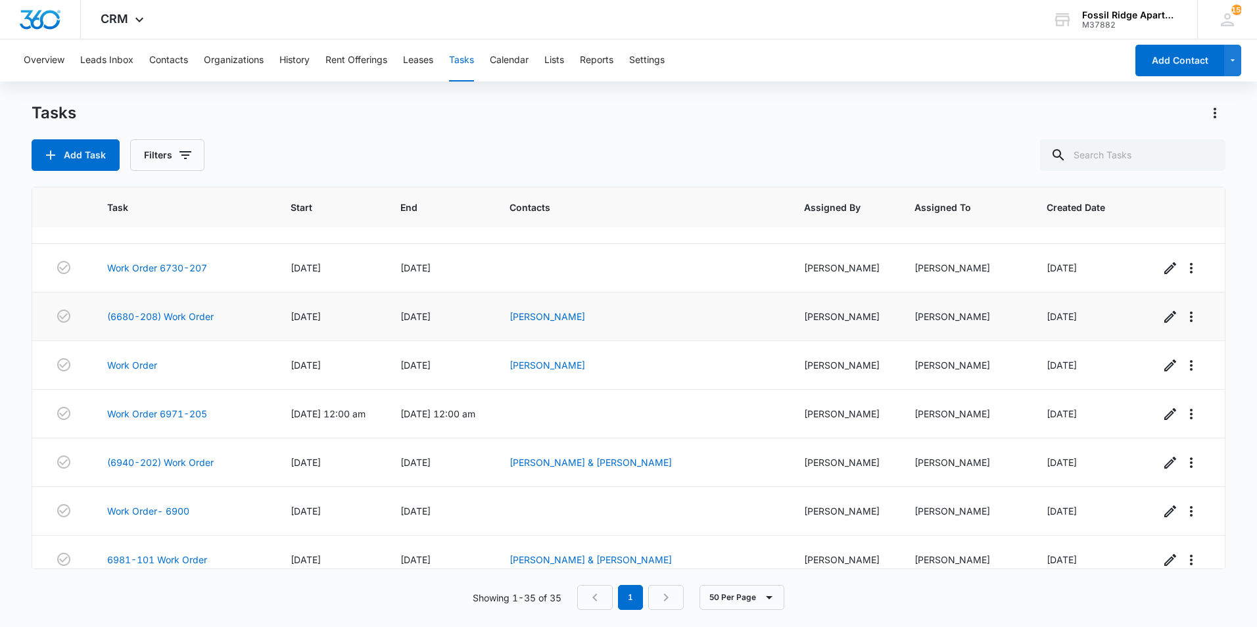
scroll to position [1361, 0]
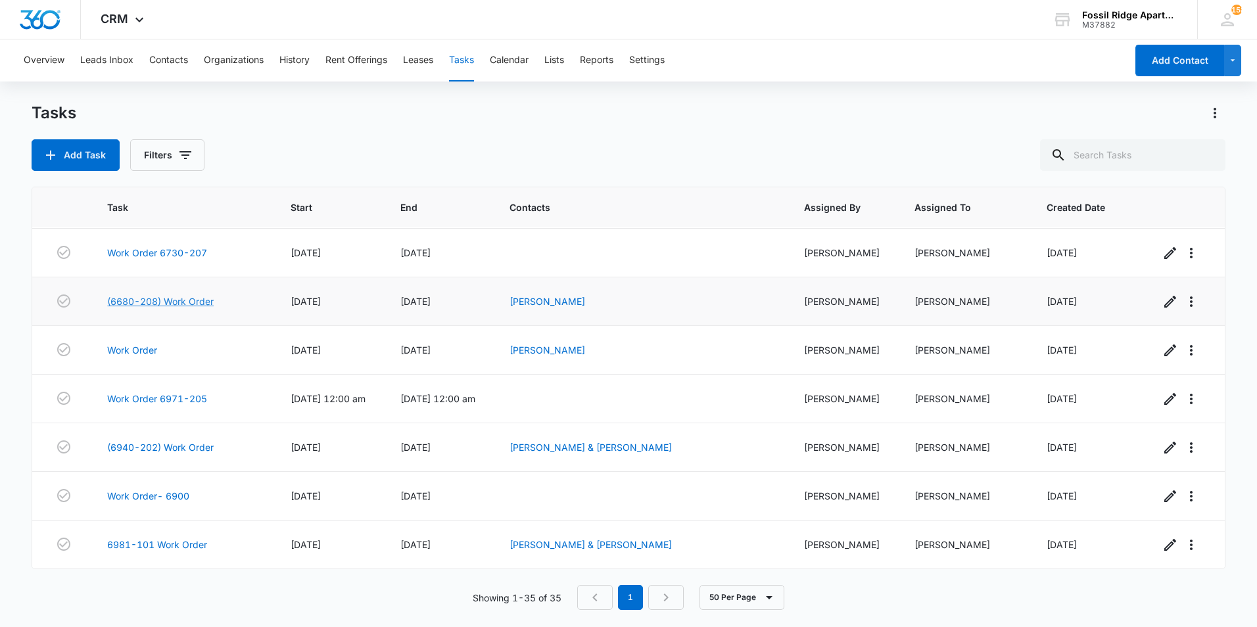
click at [183, 304] on link "(6680-208) Work Order" at bounding box center [160, 301] width 106 height 14
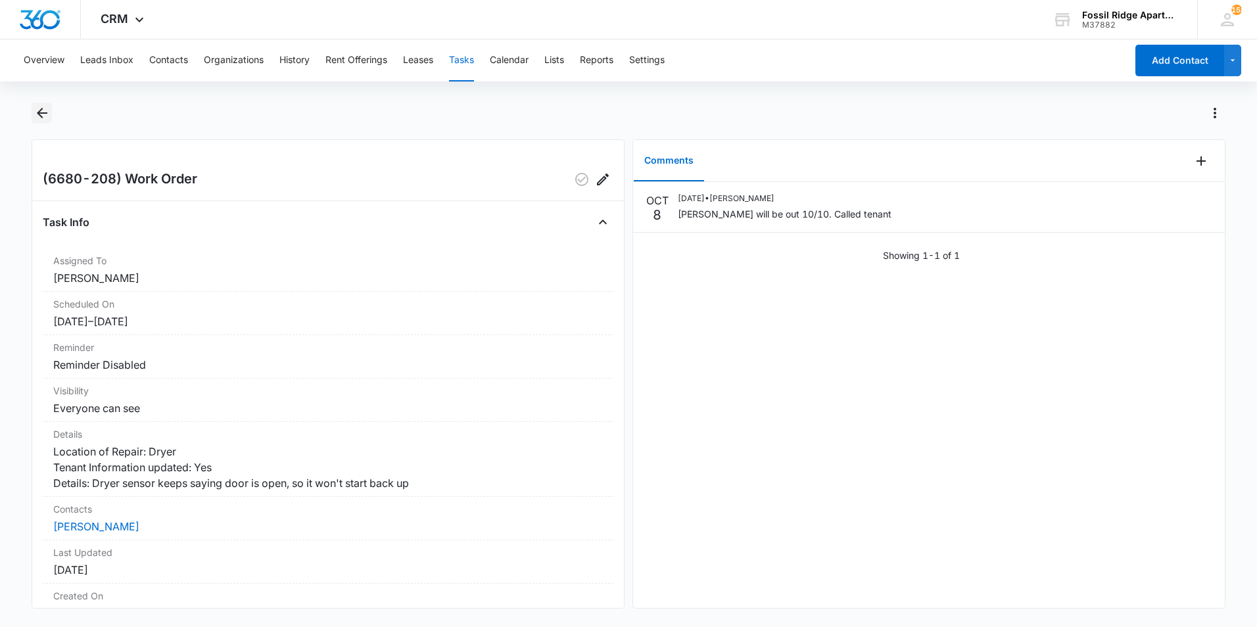
click at [41, 114] on icon "Back" at bounding box center [42, 113] width 16 height 16
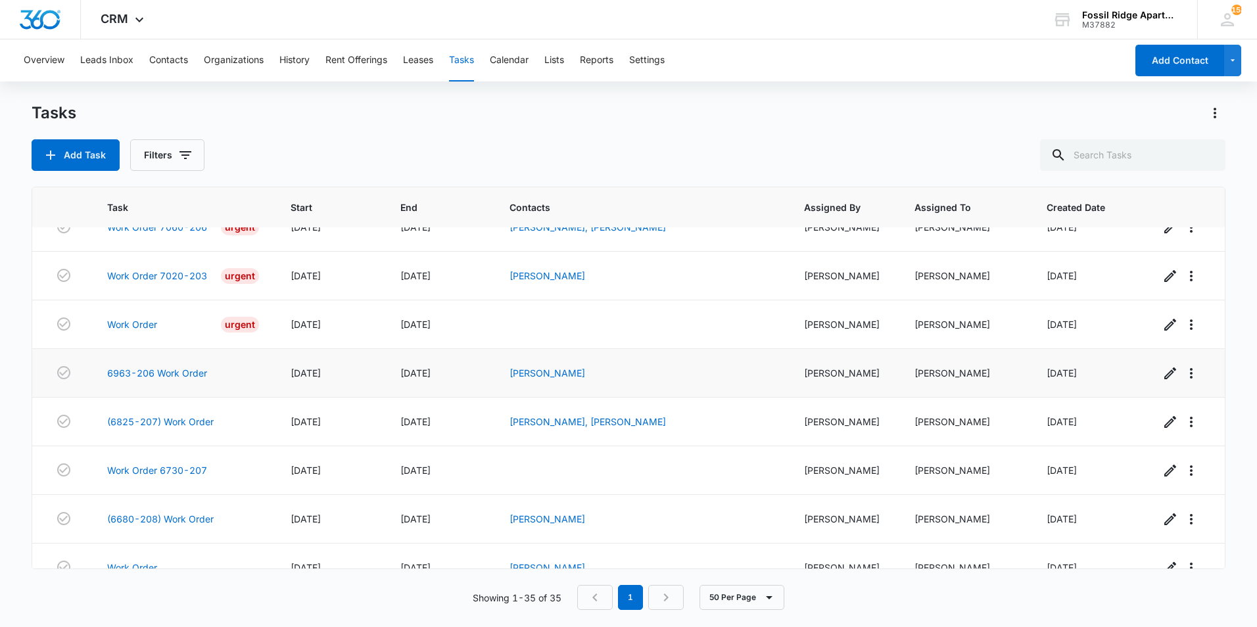
scroll to position [1361, 0]
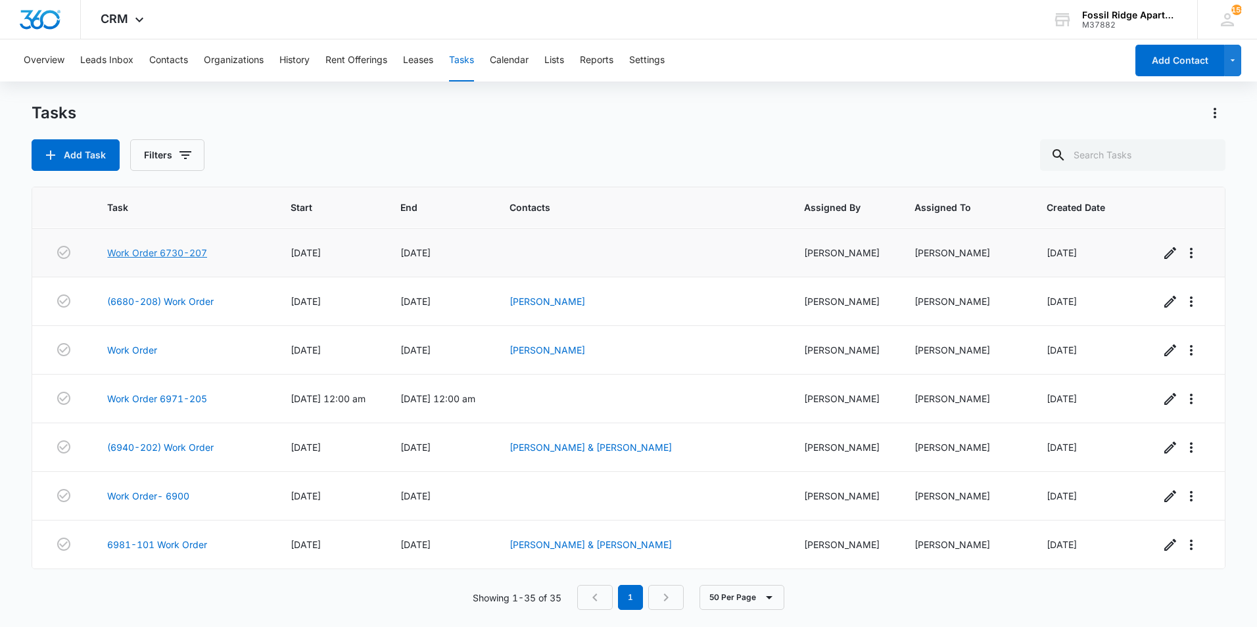
click at [189, 254] on link "Work Order 6730-207" at bounding box center [157, 253] width 100 height 14
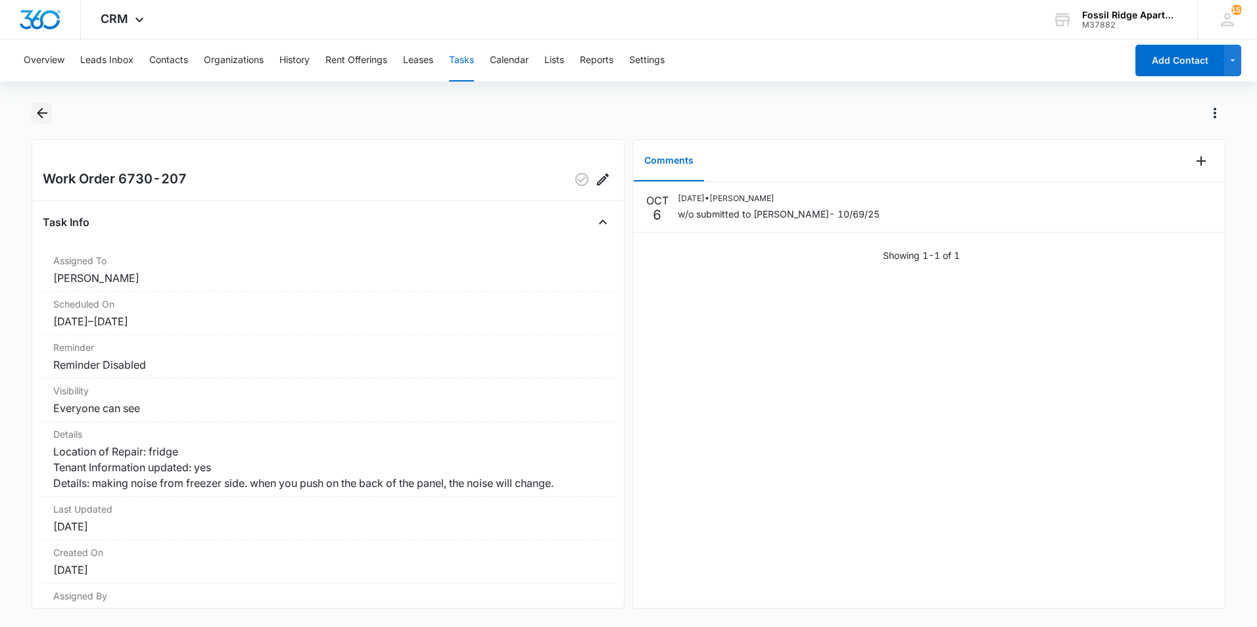
click at [43, 120] on icon "Back" at bounding box center [42, 113] width 16 height 16
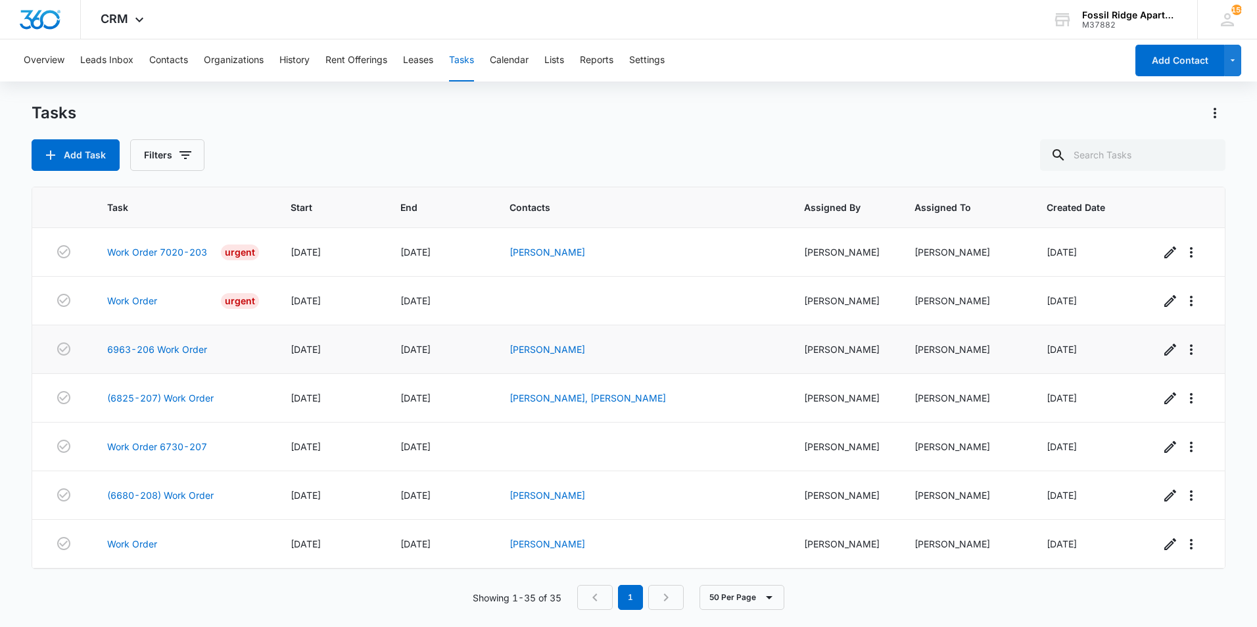
scroll to position [1164, 0]
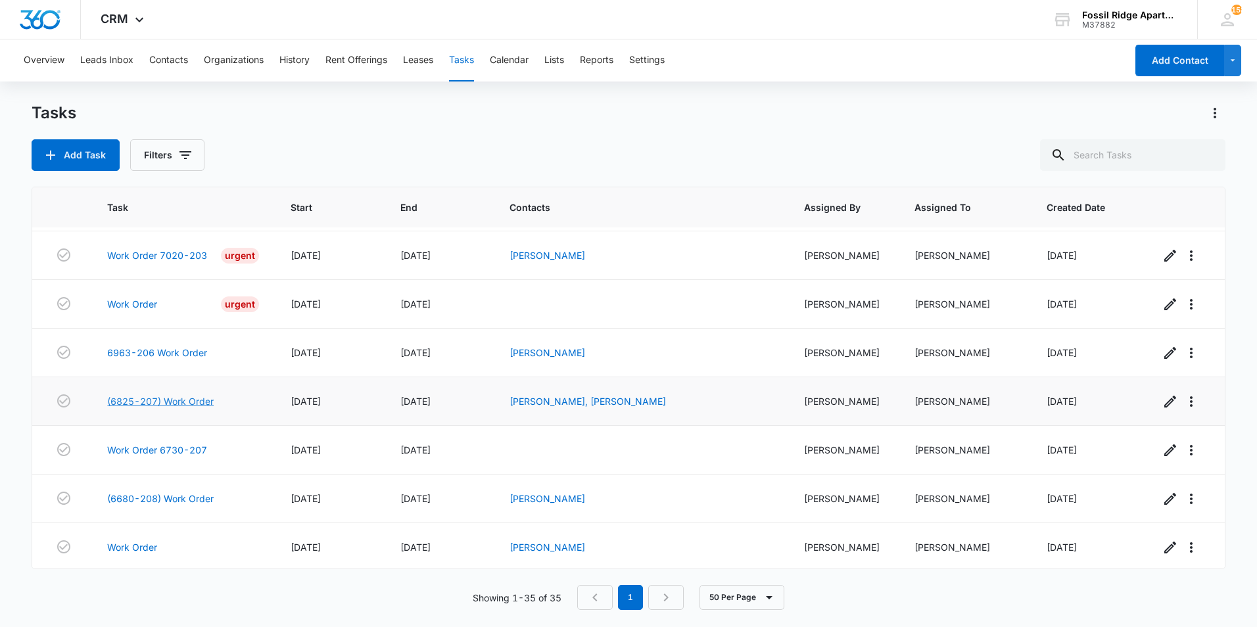
click at [192, 399] on link "(6825-207) Work Order" at bounding box center [160, 401] width 106 height 14
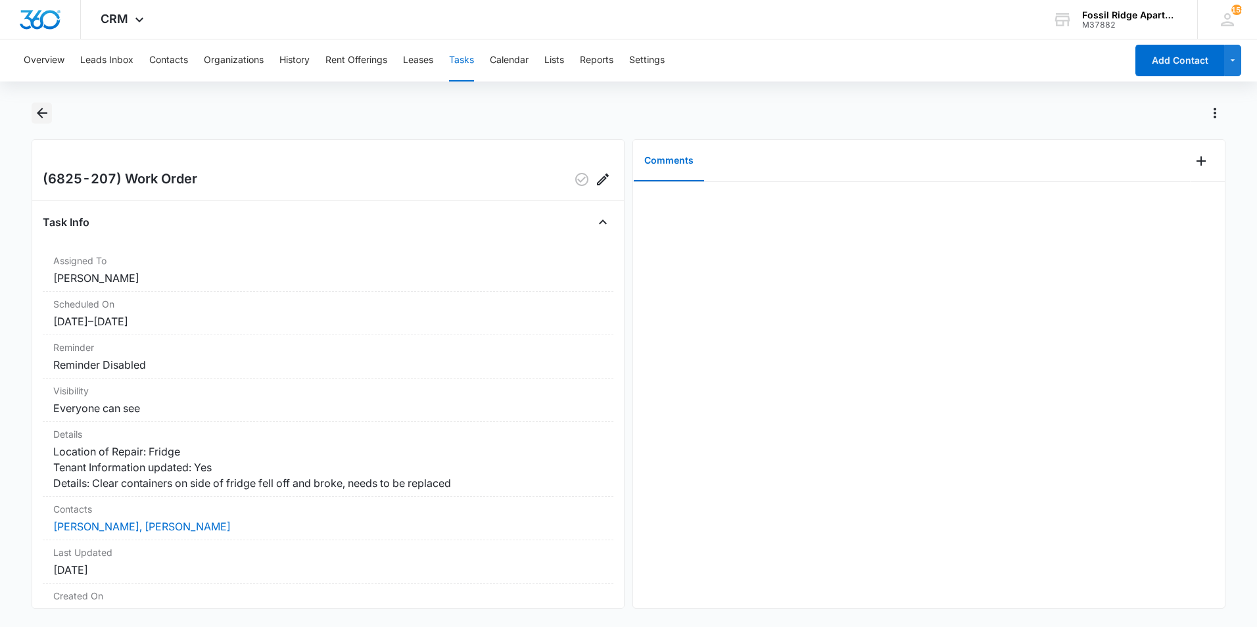
click at [41, 118] on icon "Back" at bounding box center [42, 113] width 16 height 16
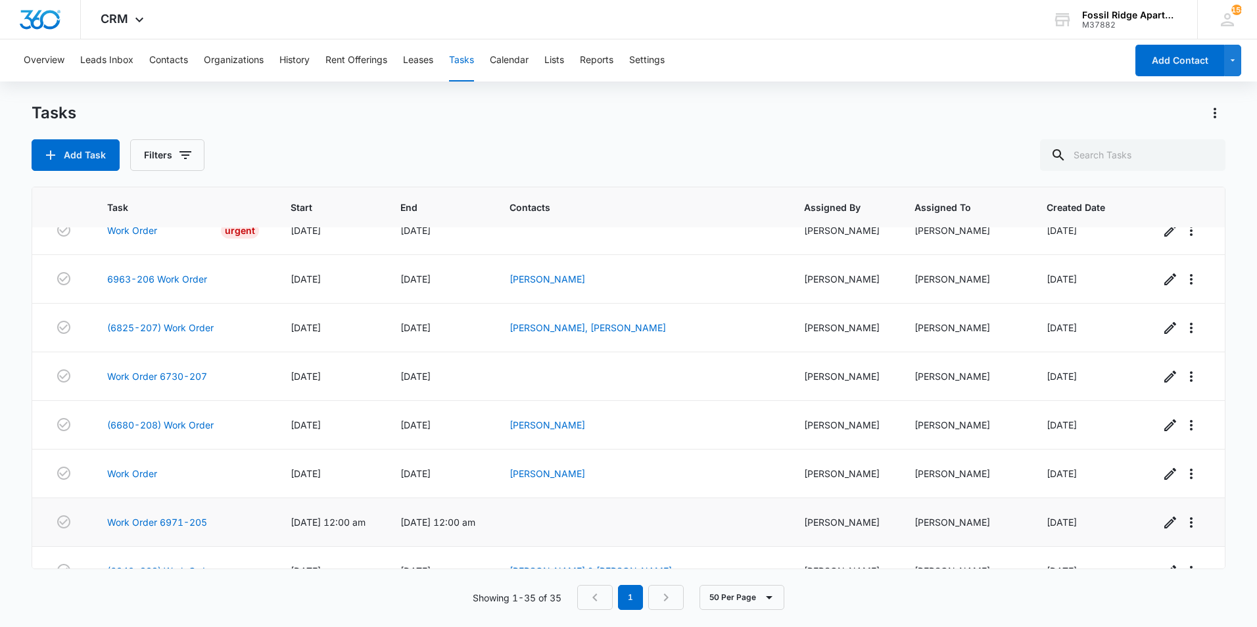
scroll to position [1361, 0]
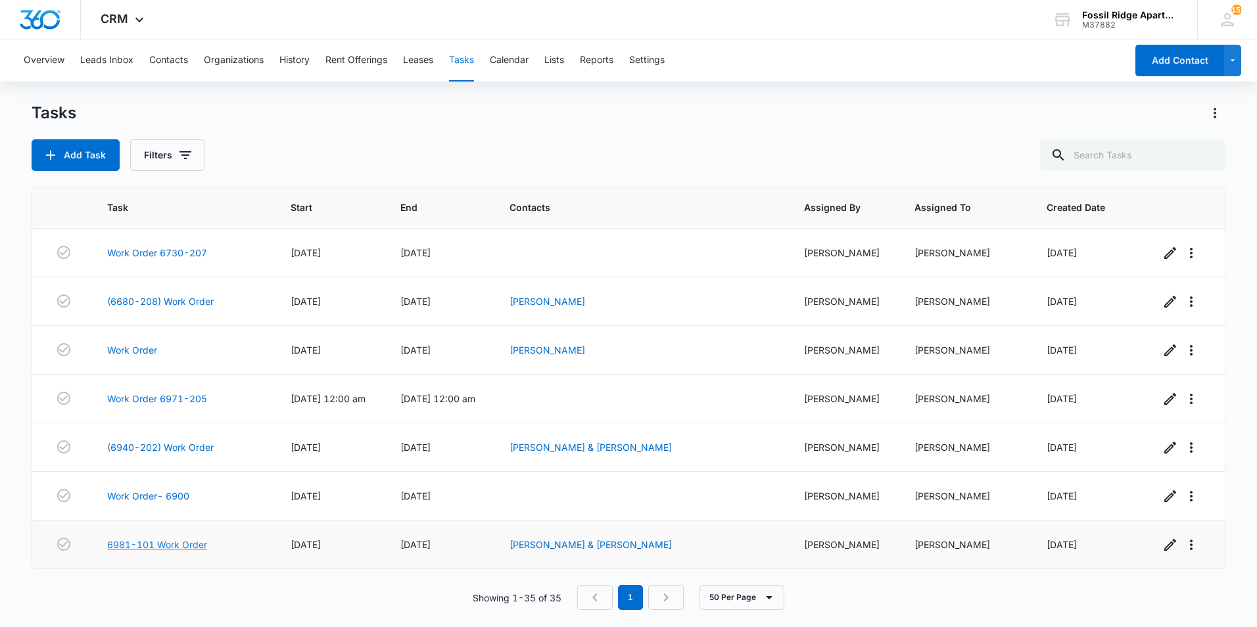
click at [197, 543] on link "6981-101 Work Order" at bounding box center [157, 545] width 100 height 14
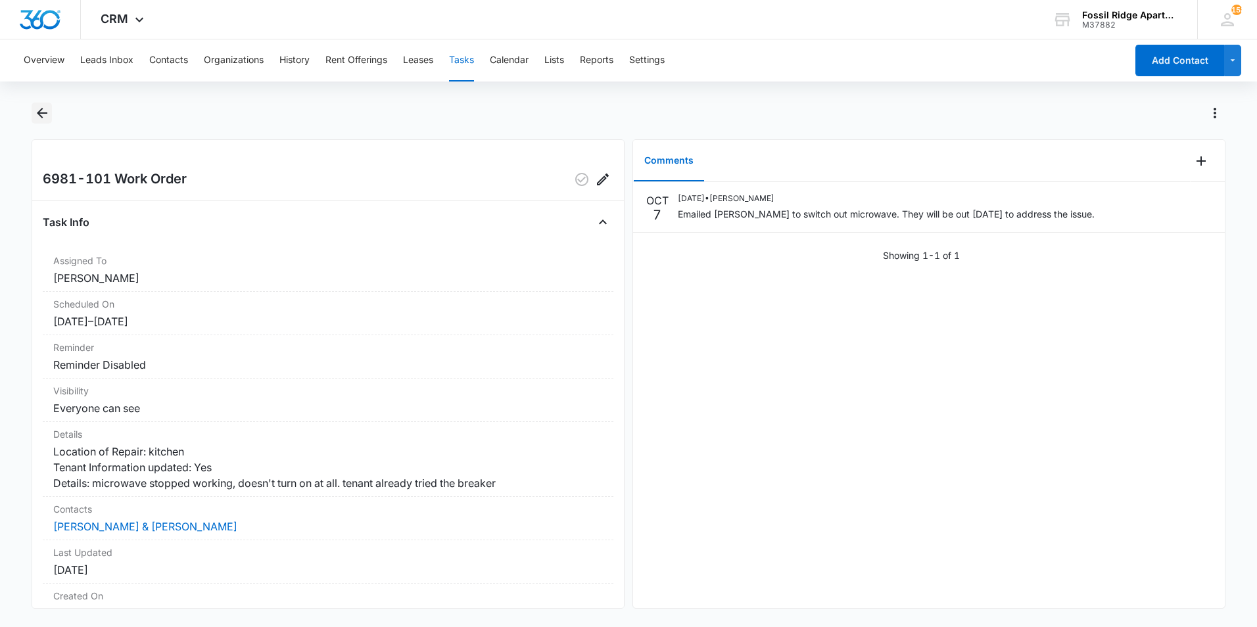
click at [39, 115] on icon "Back" at bounding box center [42, 113] width 11 height 11
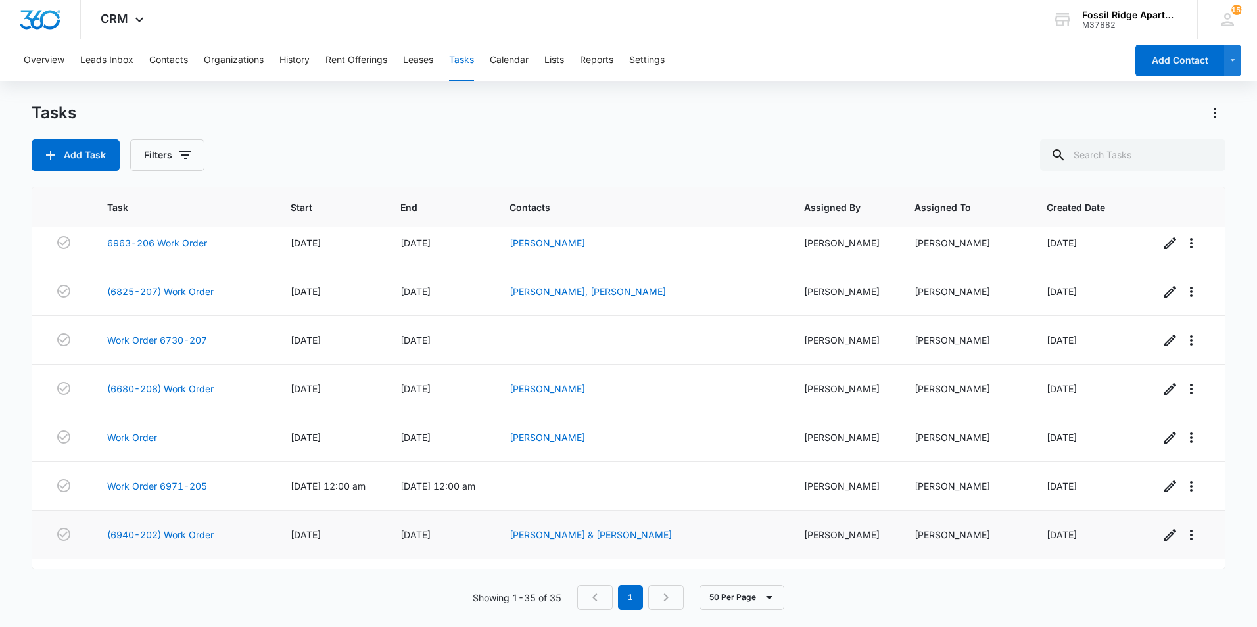
scroll to position [1361, 0]
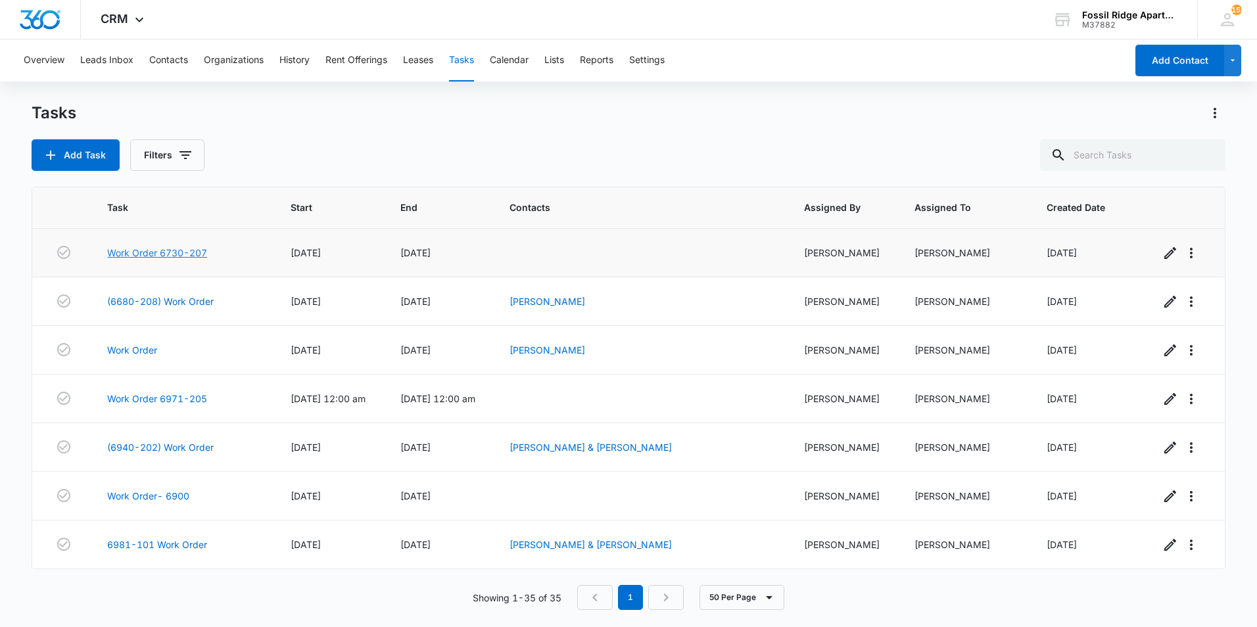
click at [199, 255] on link "Work Order 6730-207" at bounding box center [157, 253] width 100 height 14
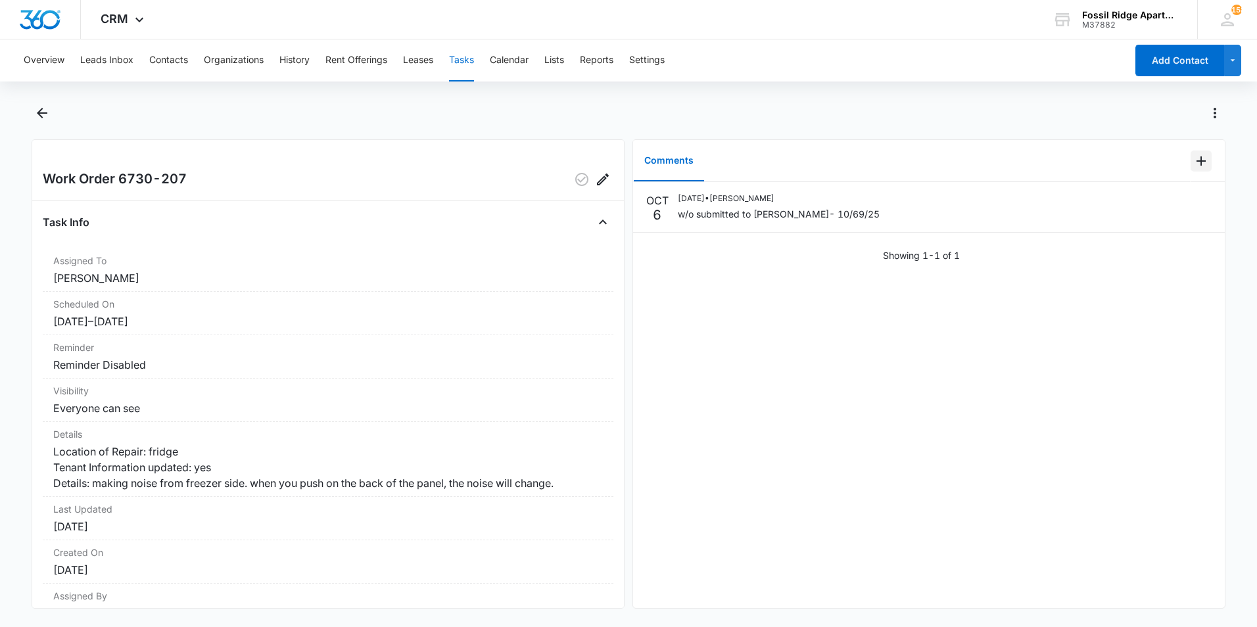
click at [1193, 156] on icon "Add Comment" at bounding box center [1201, 161] width 16 height 16
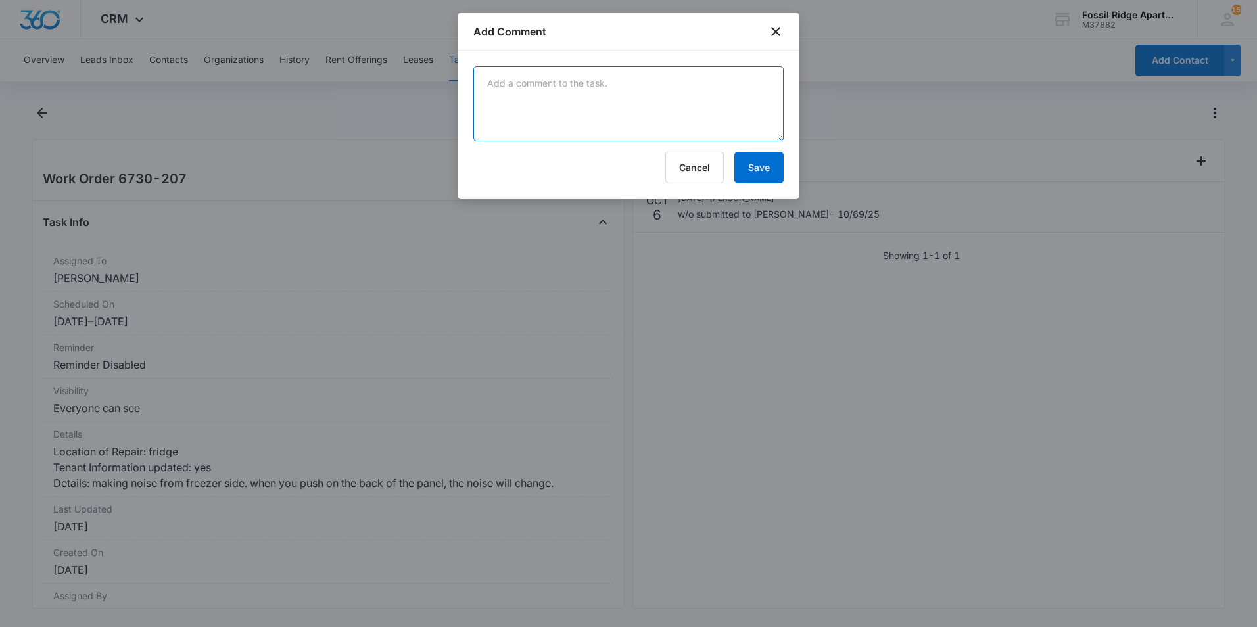
click at [614, 122] on textarea at bounding box center [628, 103] width 310 height 75
type textarea "Manweiler will be out on 10 OCT 25 to address the issue."
click at [766, 175] on button "Save" at bounding box center [758, 168] width 49 height 32
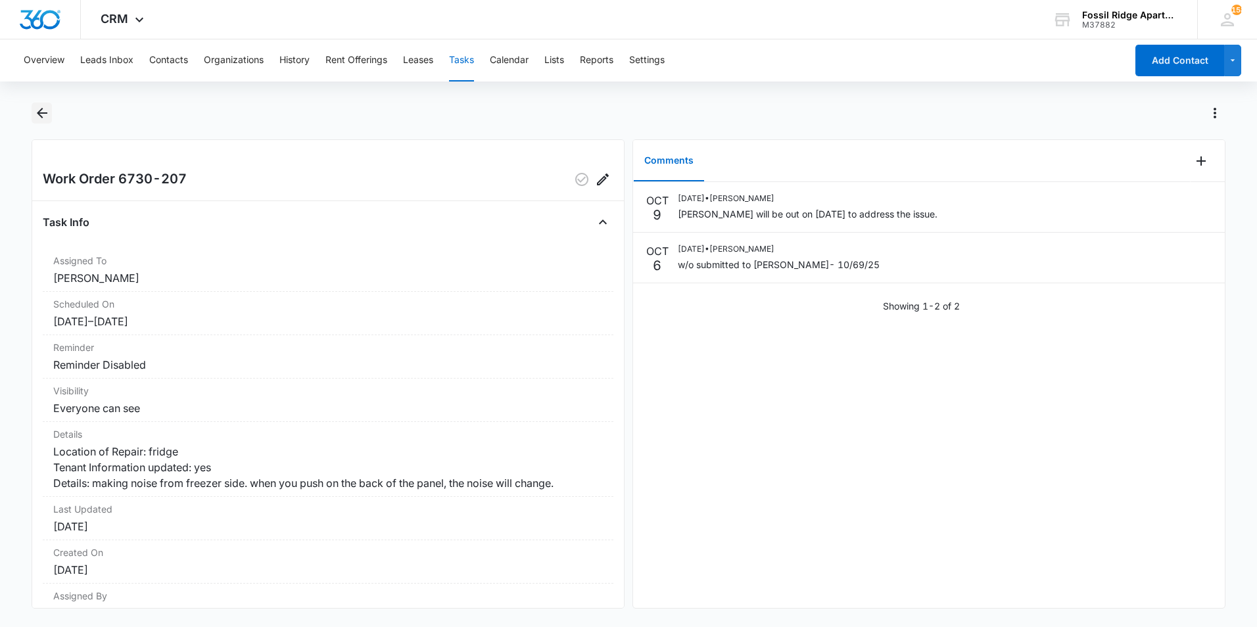
click at [41, 119] on icon "Back" at bounding box center [42, 113] width 16 height 16
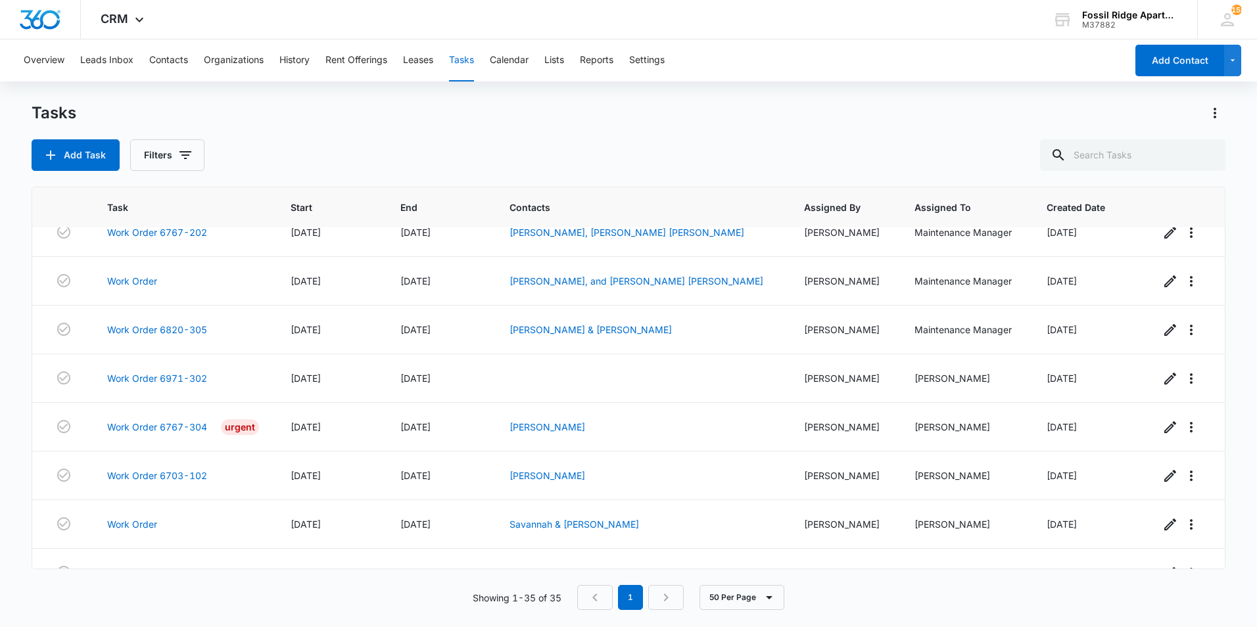
scroll to position [441, 0]
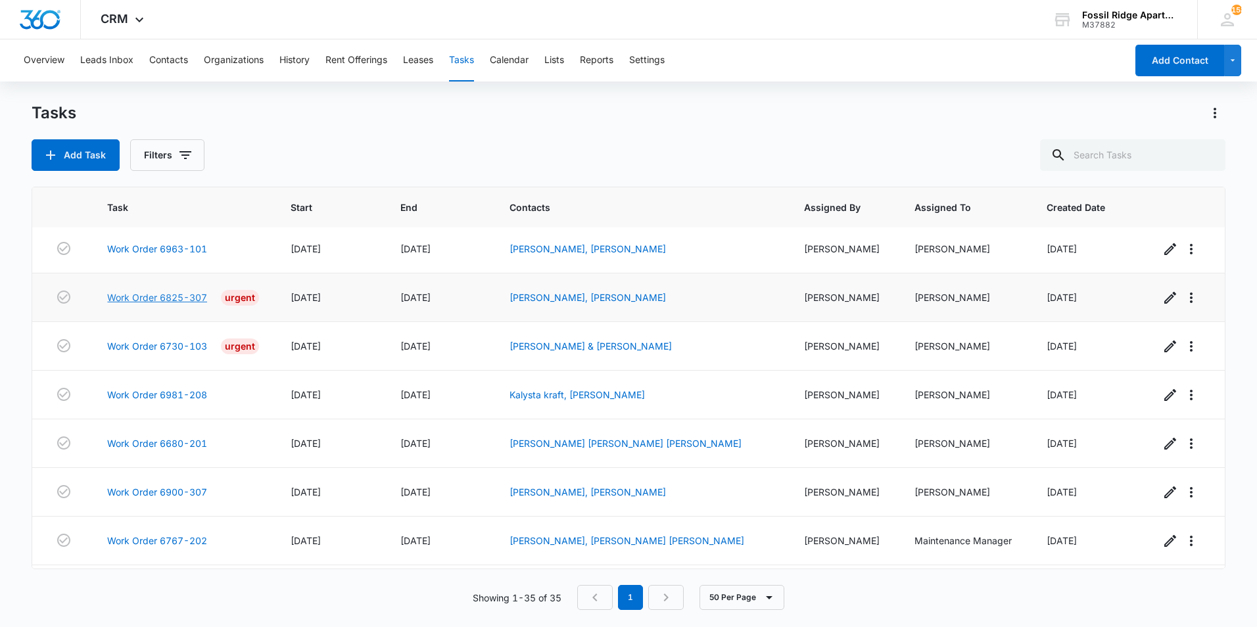
click at [135, 296] on link "Work Order 6825-307" at bounding box center [157, 298] width 100 height 14
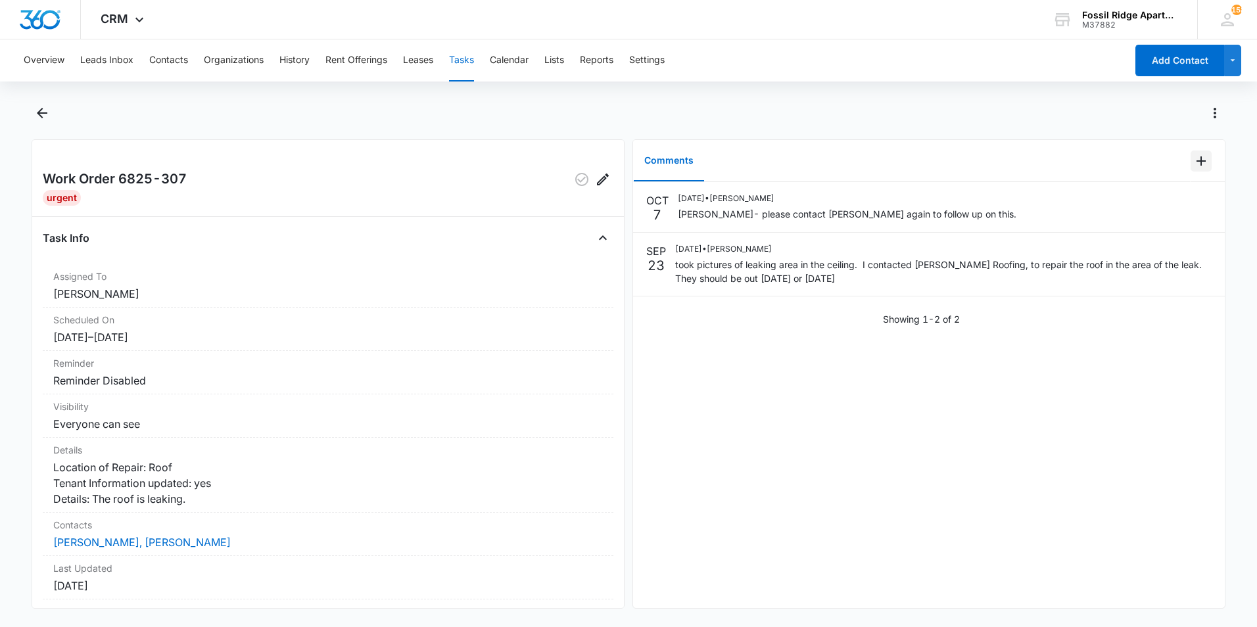
click at [1193, 162] on icon "Add Comment" at bounding box center [1201, 161] width 16 height 16
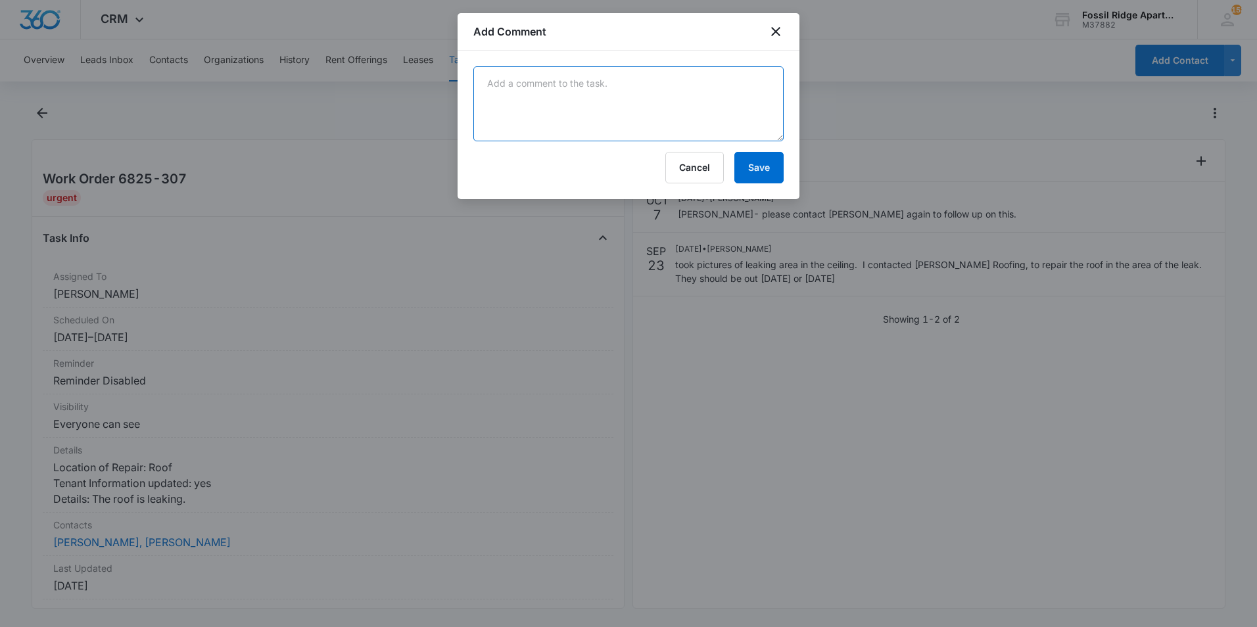
click at [630, 83] on textarea at bounding box center [628, 103] width 310 height 75
type textarea "They will be out to check this leak when they check building 6900."
click at [763, 164] on button "Save" at bounding box center [758, 168] width 49 height 32
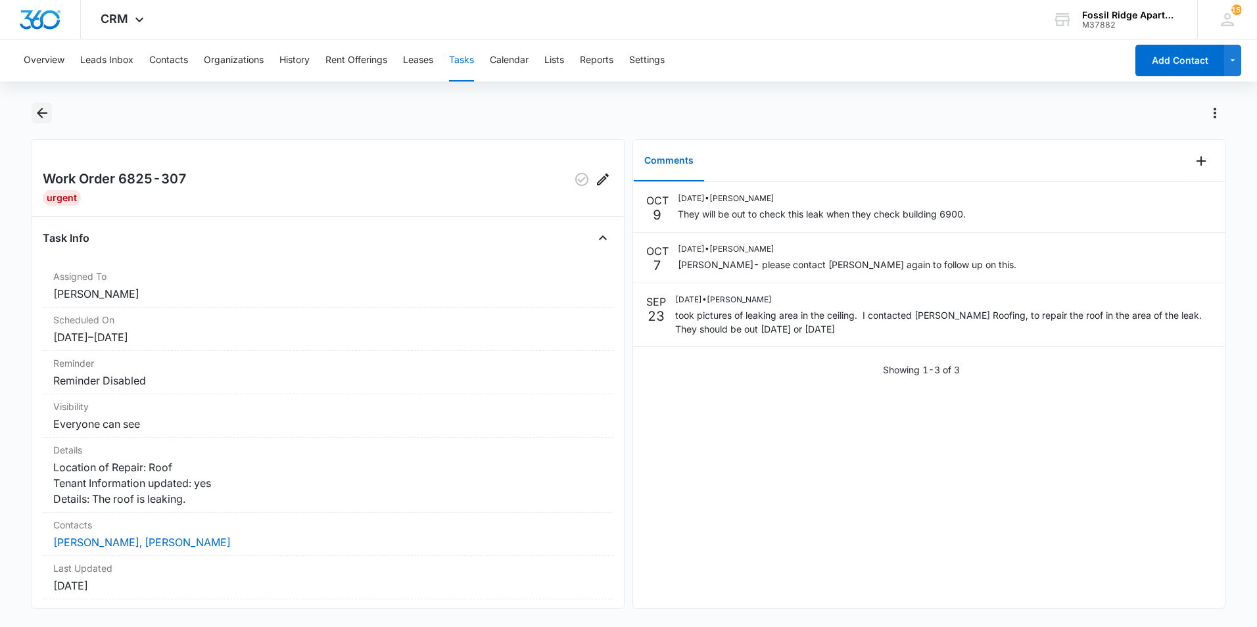
click at [46, 120] on icon "Back" at bounding box center [42, 113] width 16 height 16
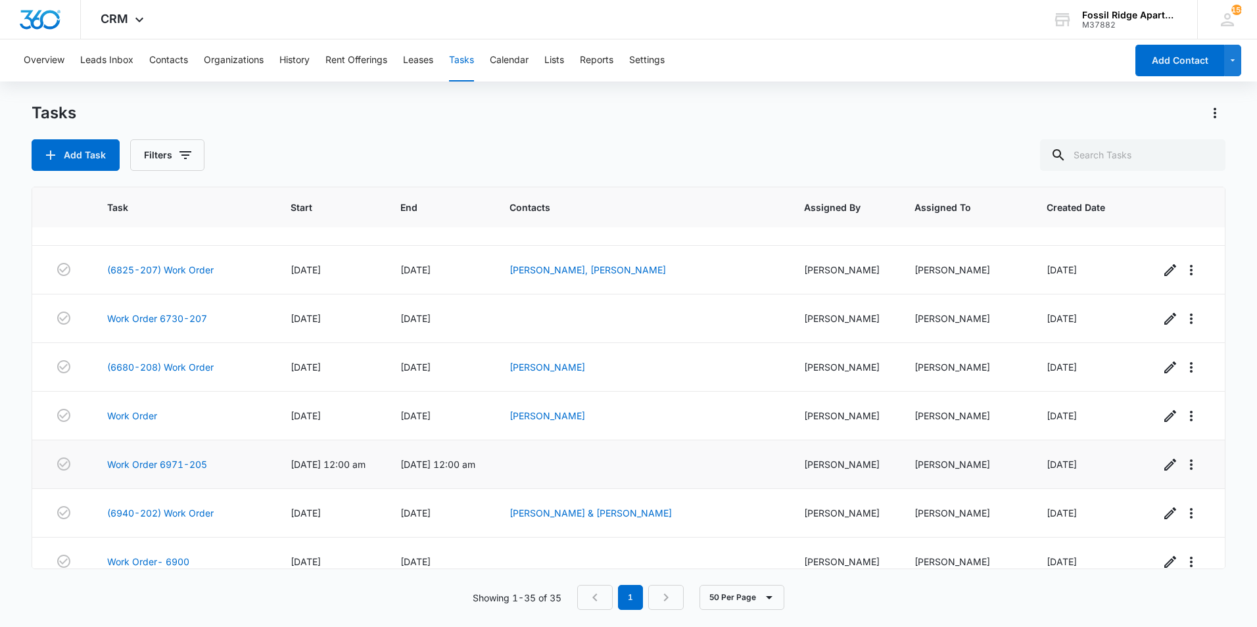
scroll to position [1361, 0]
